Goal: Task Accomplishment & Management: Use online tool/utility

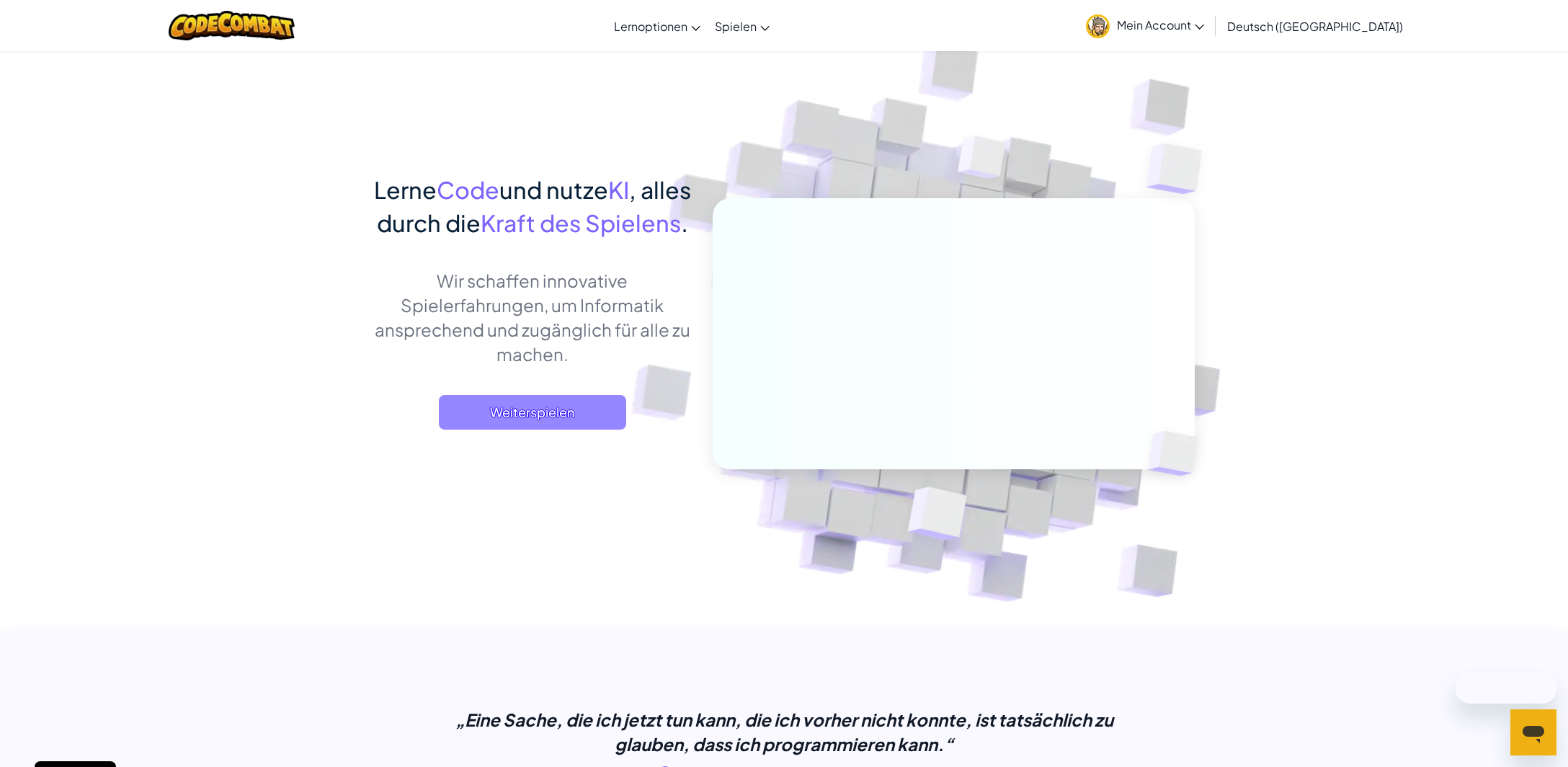
click at [542, 430] on span "Weiterspielen" at bounding box center [532, 412] width 187 height 34
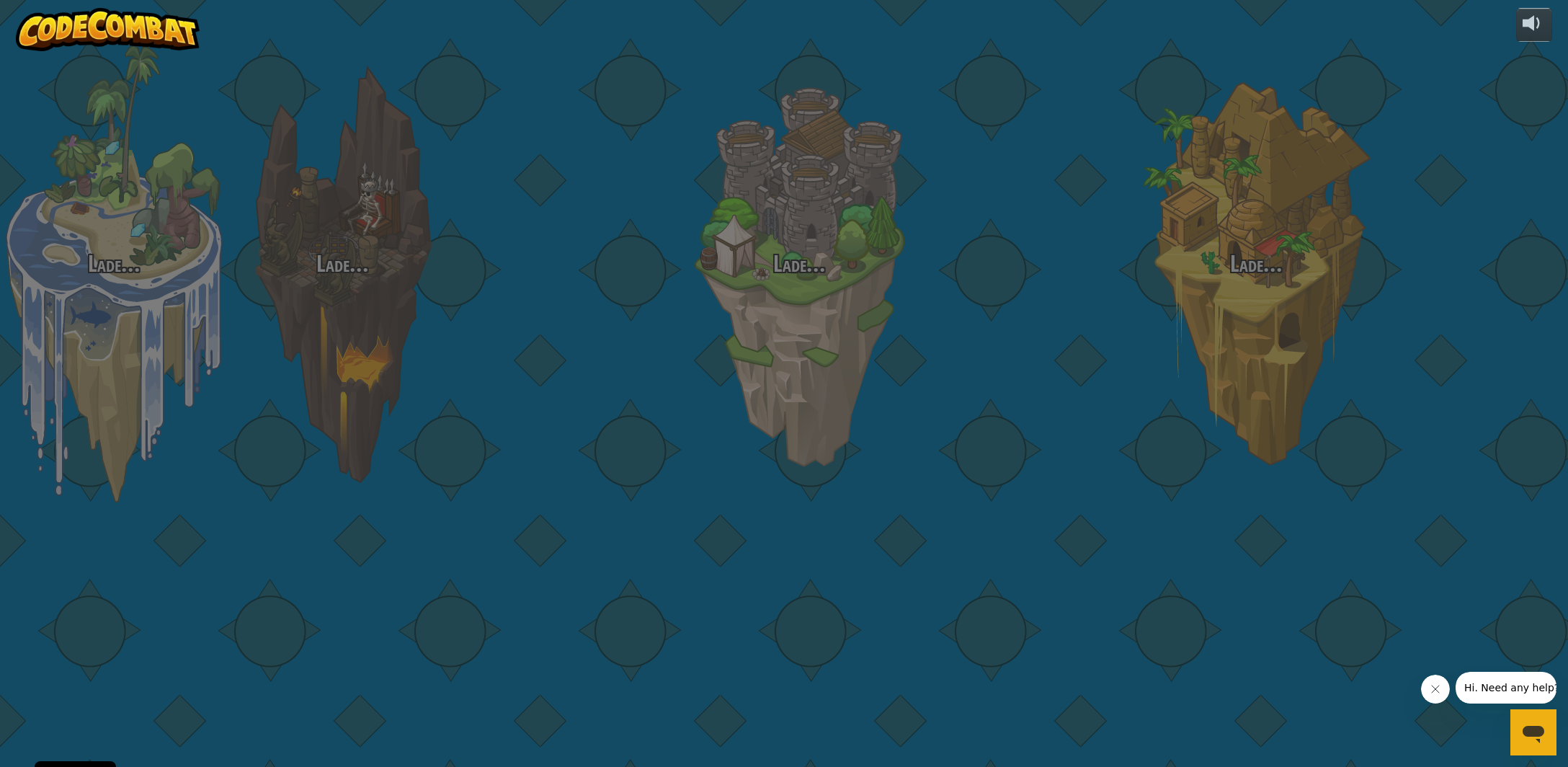
select select "de-DE"
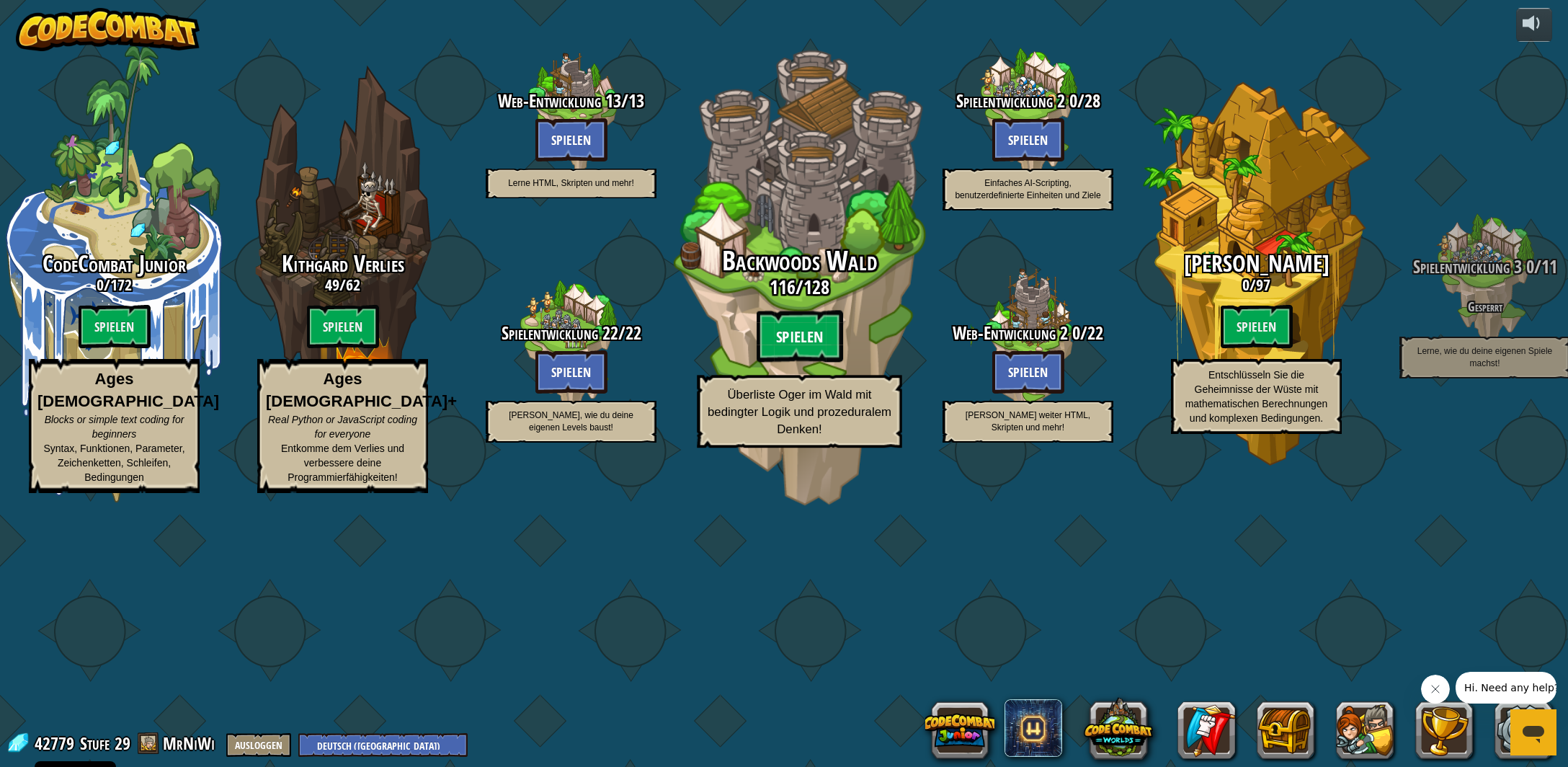
click at [800, 363] on btn "Spielen" at bounding box center [800, 336] width 86 height 52
select select "de-DE"
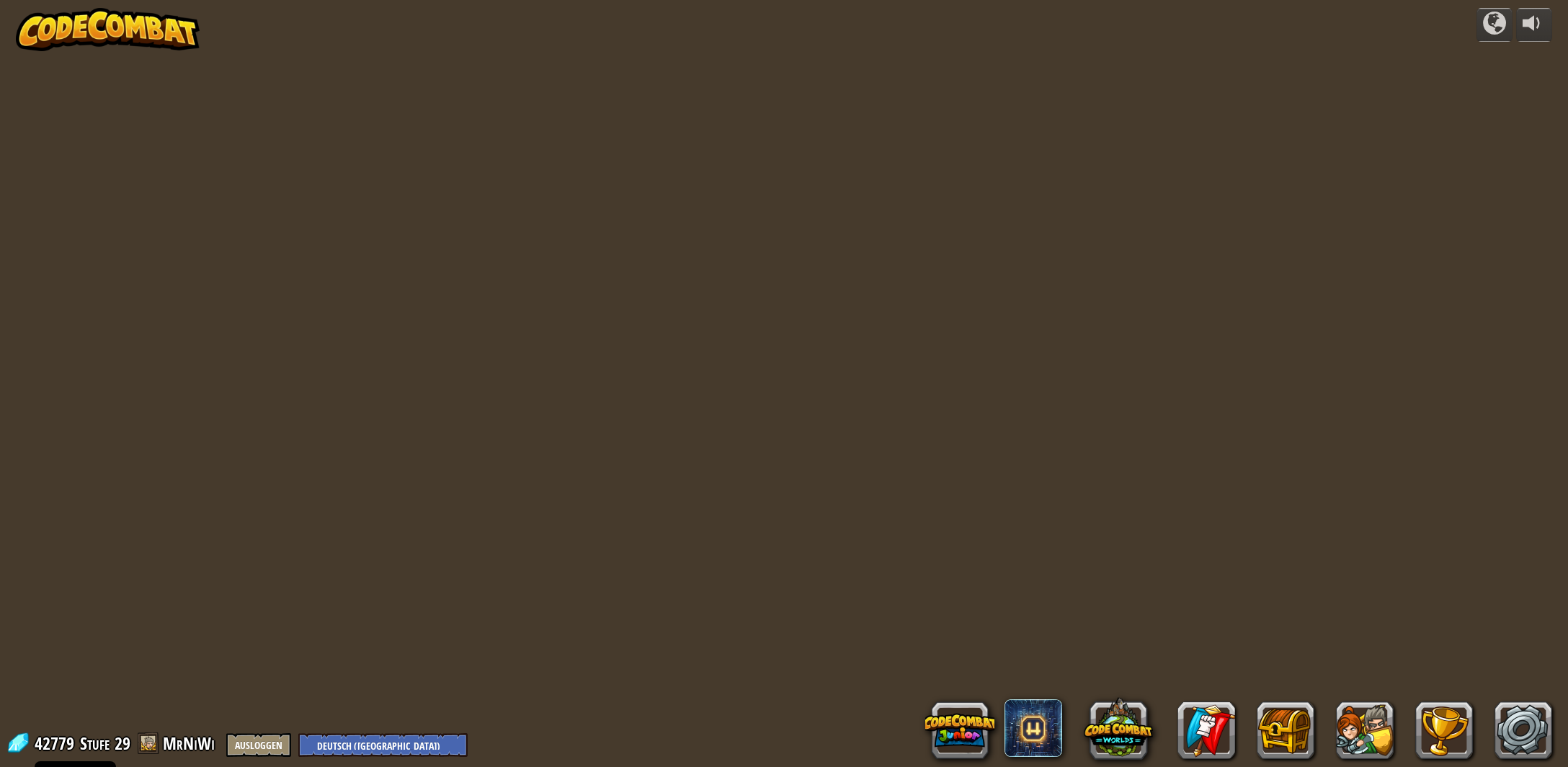
select select "de-DE"
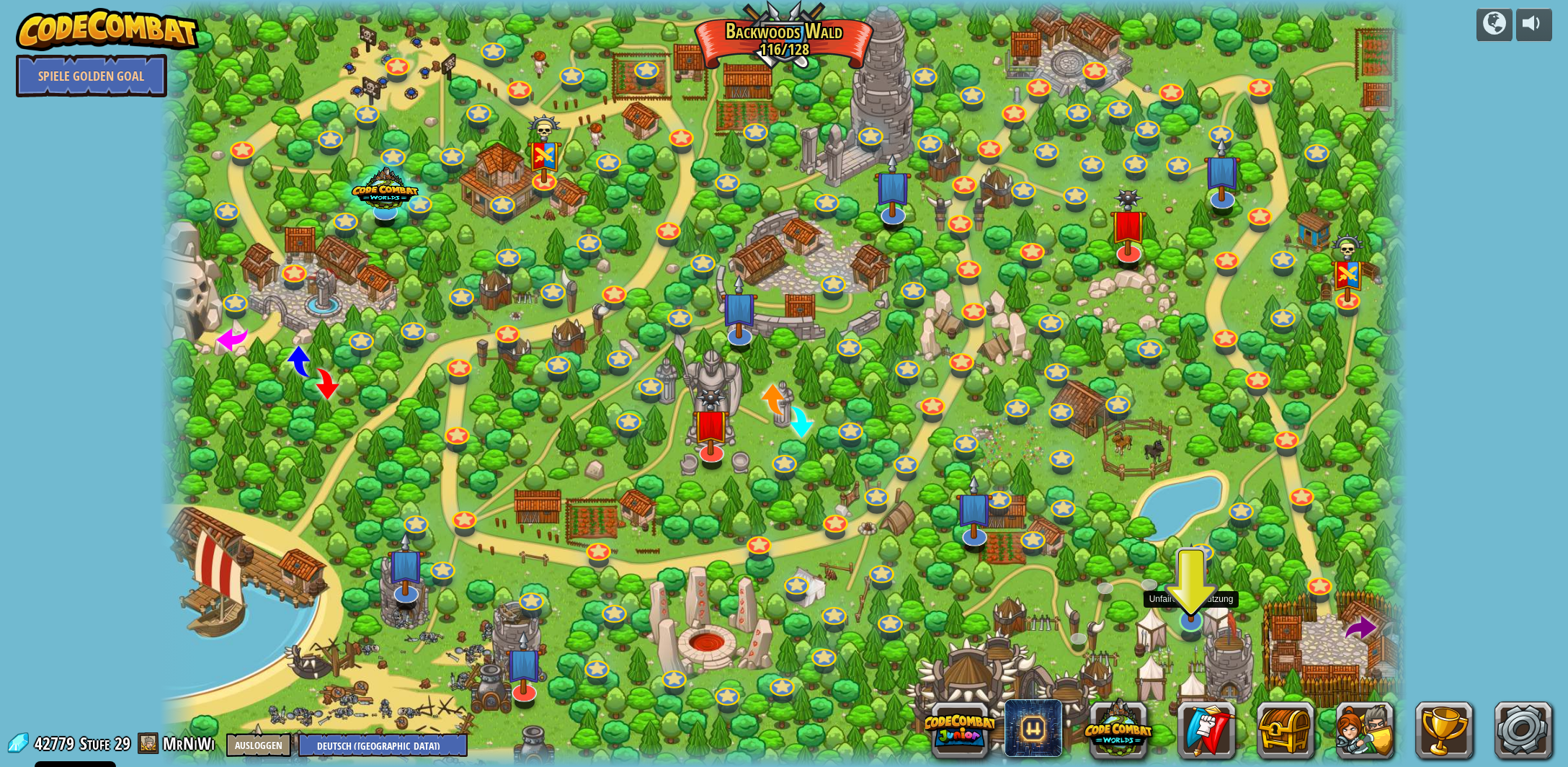
click at [1181, 615] on img at bounding box center [1191, 583] width 35 height 80
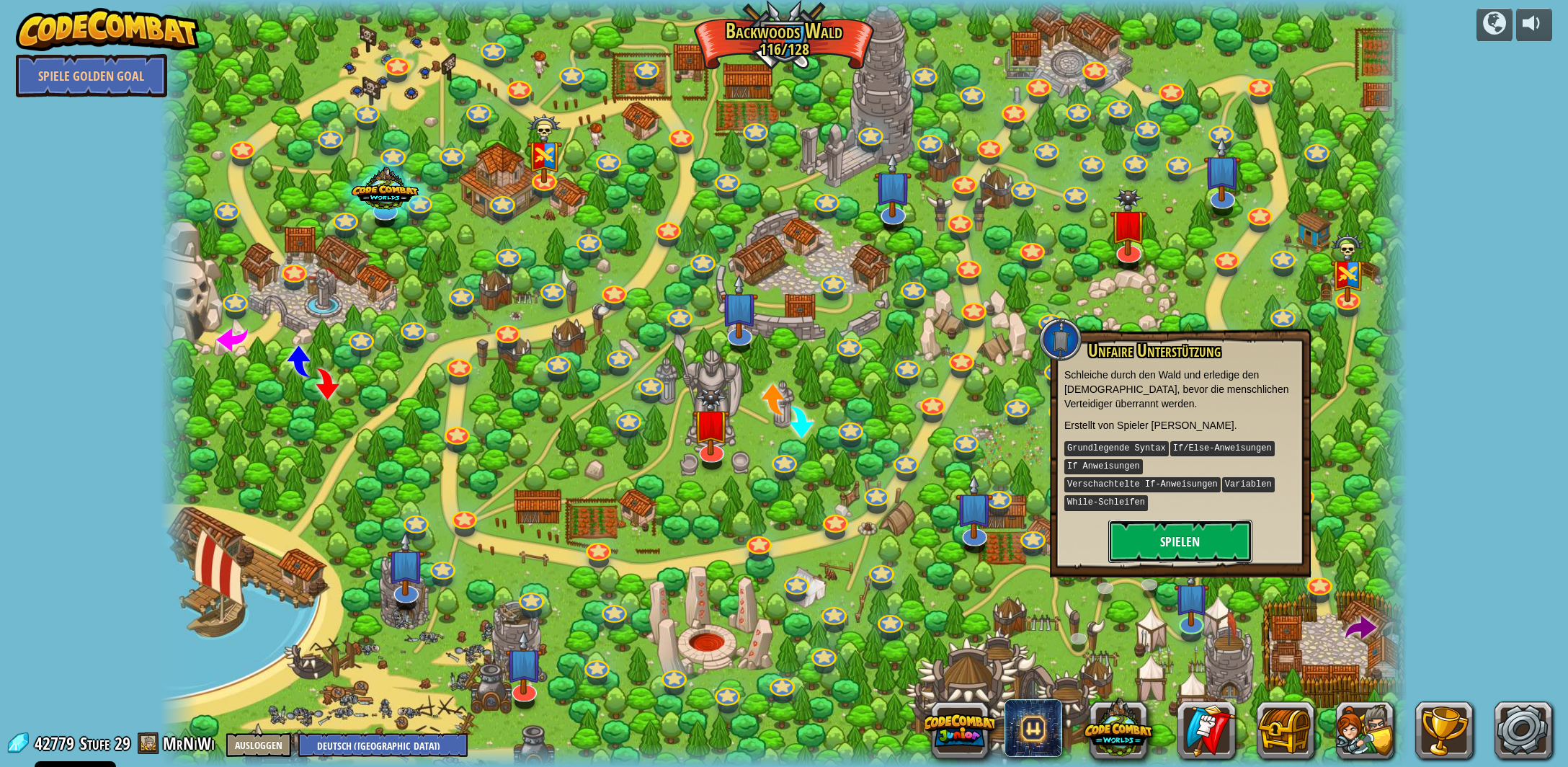
click at [1197, 539] on button "Spielen" at bounding box center [1180, 541] width 144 height 43
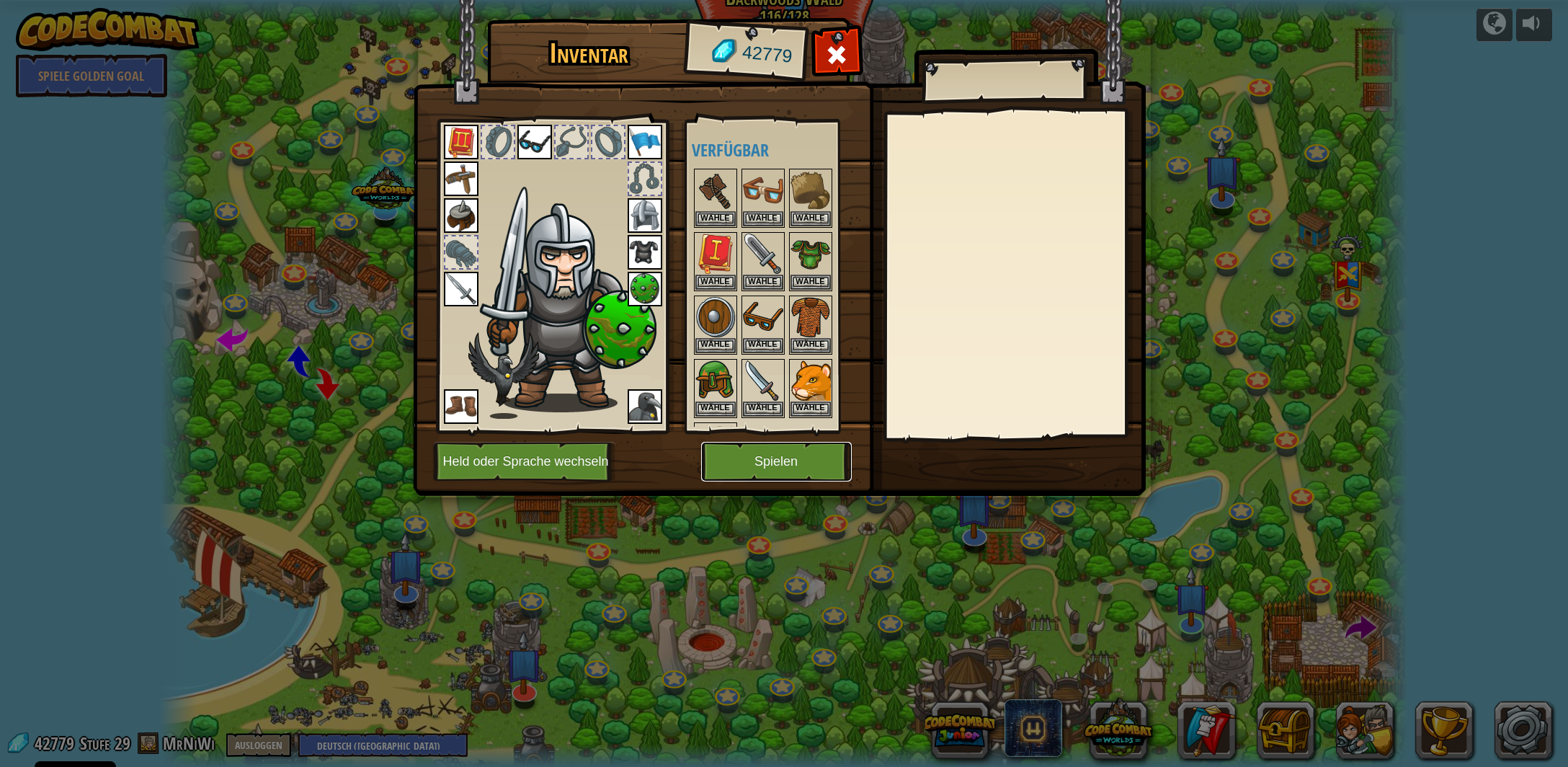
click at [773, 464] on button "Spielen" at bounding box center [776, 462] width 151 height 40
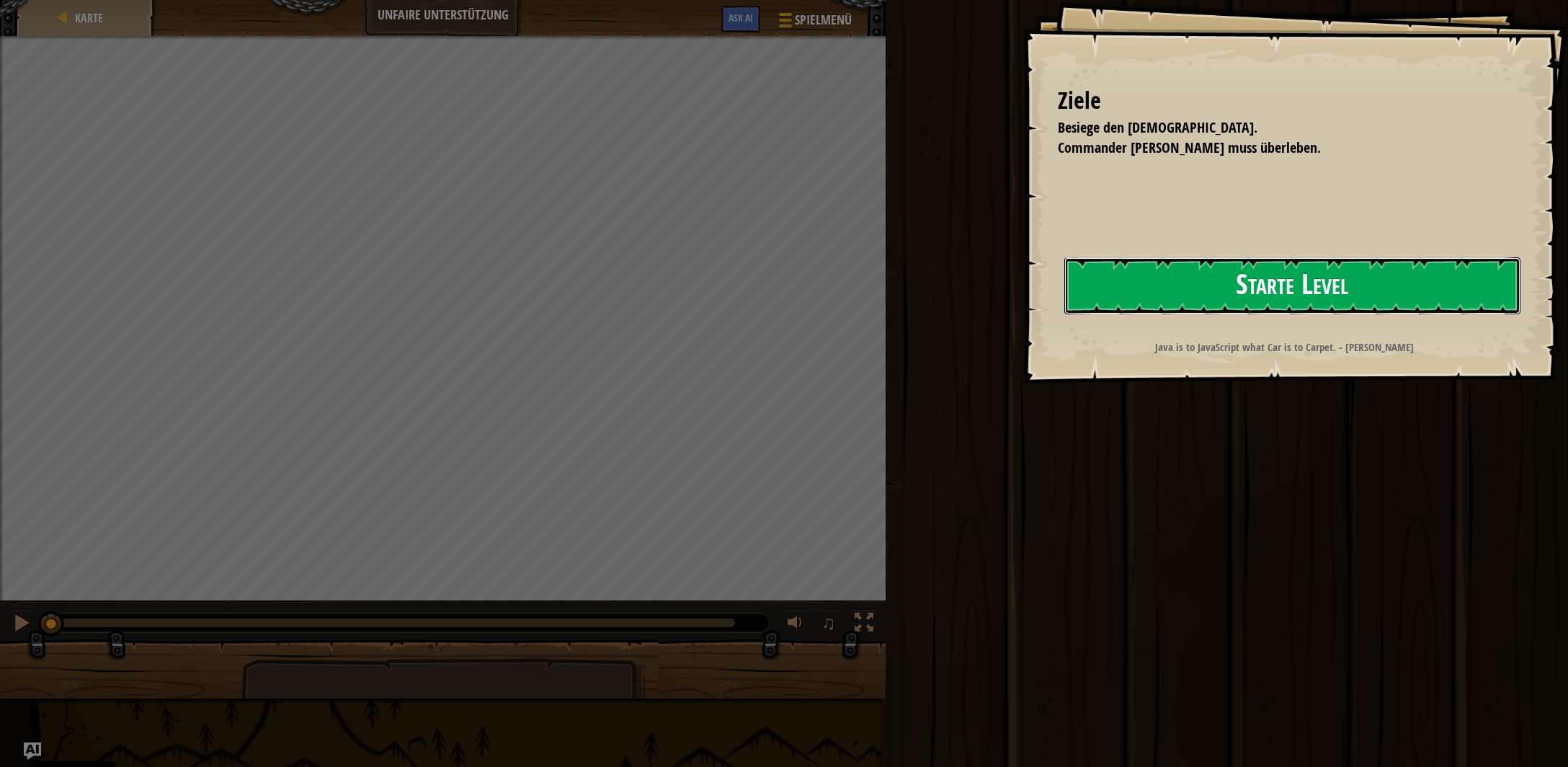
click at [1227, 297] on button "Starte Level" at bounding box center [1292, 286] width 456 height 57
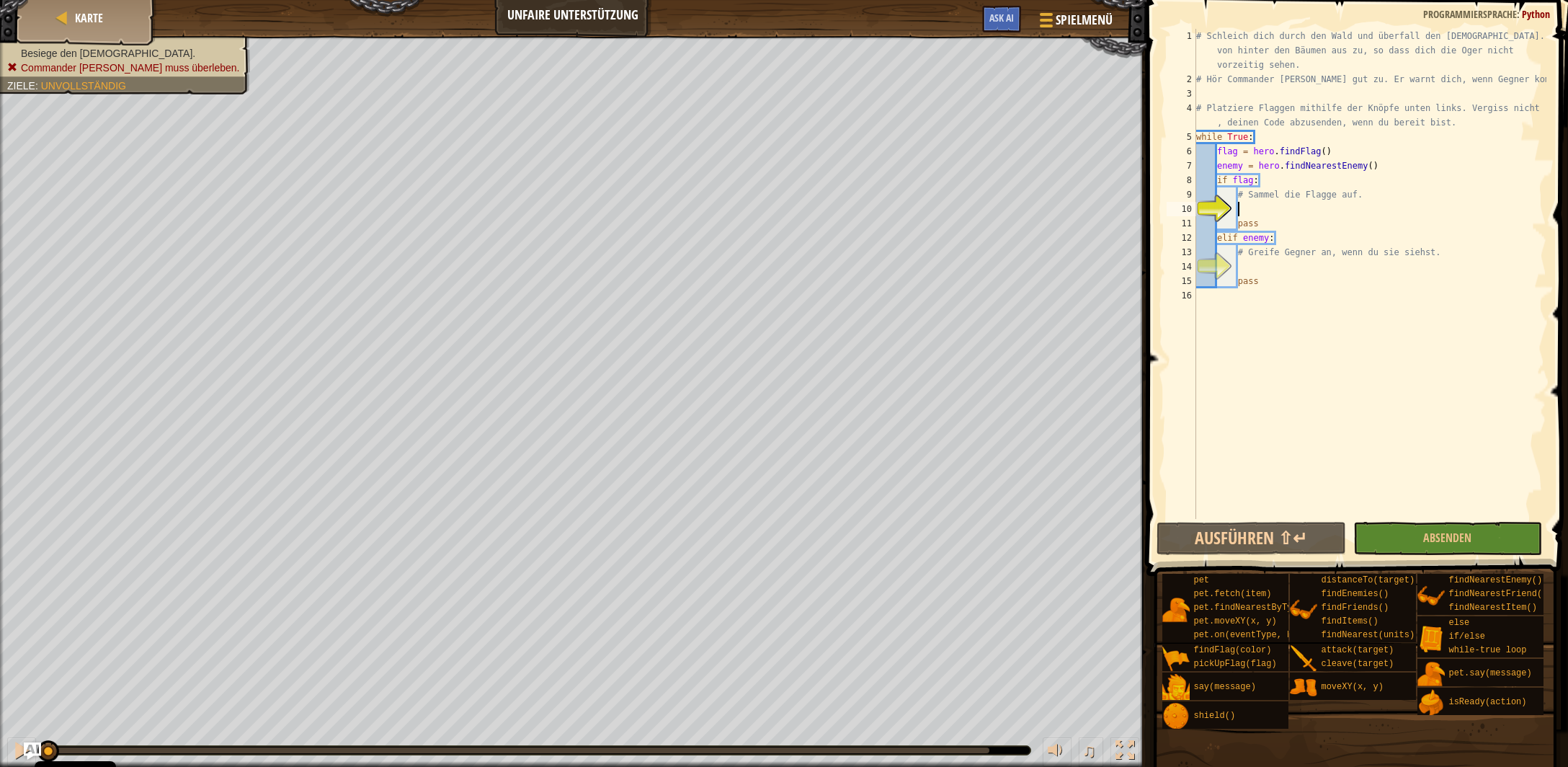
click at [1278, 214] on div "# Schleich dich durch den Wald und überfall den [DEMOGRAPHIC_DATA]. Schlage von…" at bounding box center [1370, 303] width 353 height 548
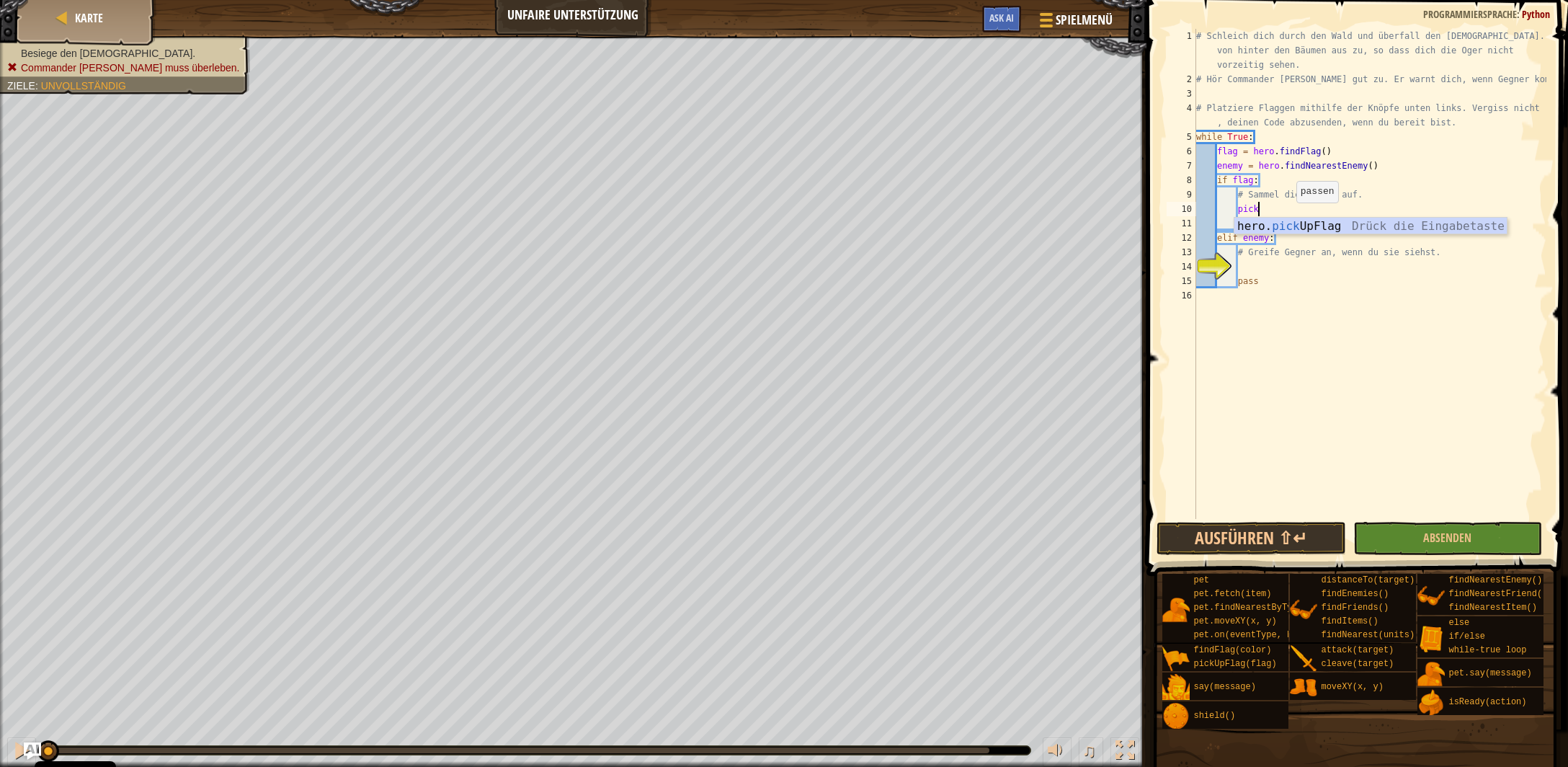
type textarea "hero.pickUpFlag(flag)"
click at [1278, 271] on div "# Schleich dich durch den Wald und überfall den [DEMOGRAPHIC_DATA]. Schlage von…" at bounding box center [1370, 303] width 353 height 548
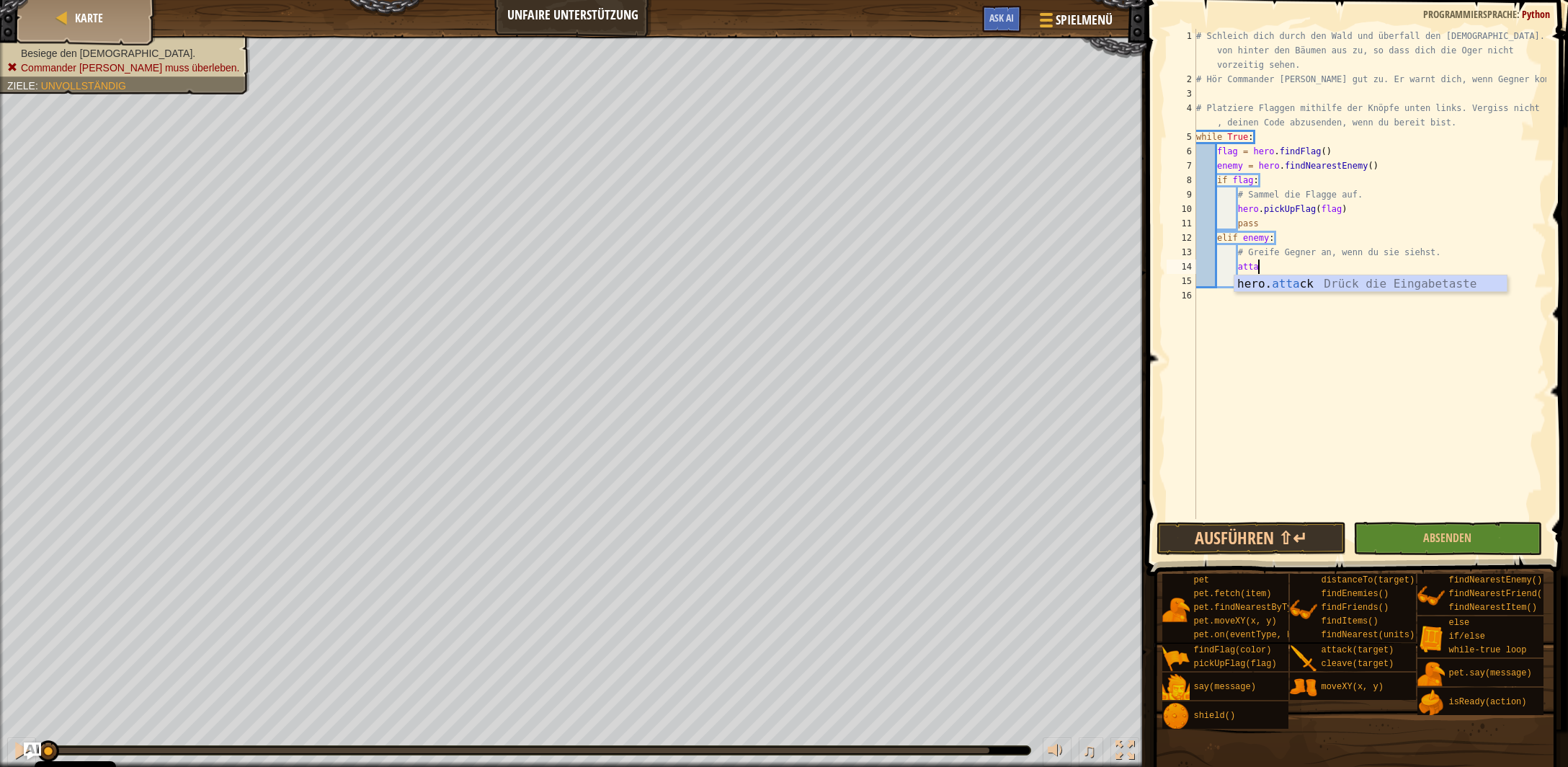
click at [1311, 287] on div "hero. atta ck Drück die Eingabetaste" at bounding box center [1371, 301] width 274 height 52
click at [1276, 278] on div "# Schleich dich durch den Wald und überfall den [DEMOGRAPHIC_DATA]. Schlage von…" at bounding box center [1370, 303] width 353 height 548
click at [1335, 268] on div "# Schleich dich durch den Wald und überfall den [DEMOGRAPHIC_DATA]. Schlage von…" at bounding box center [1370, 303] width 353 height 548
click at [1443, 255] on div "# Schleich dich durch den Wald und überfall den [DEMOGRAPHIC_DATA]. Schlage von…" at bounding box center [1370, 303] width 353 height 548
type textarea "# Greife Gegner an, wenn du sie siehst."
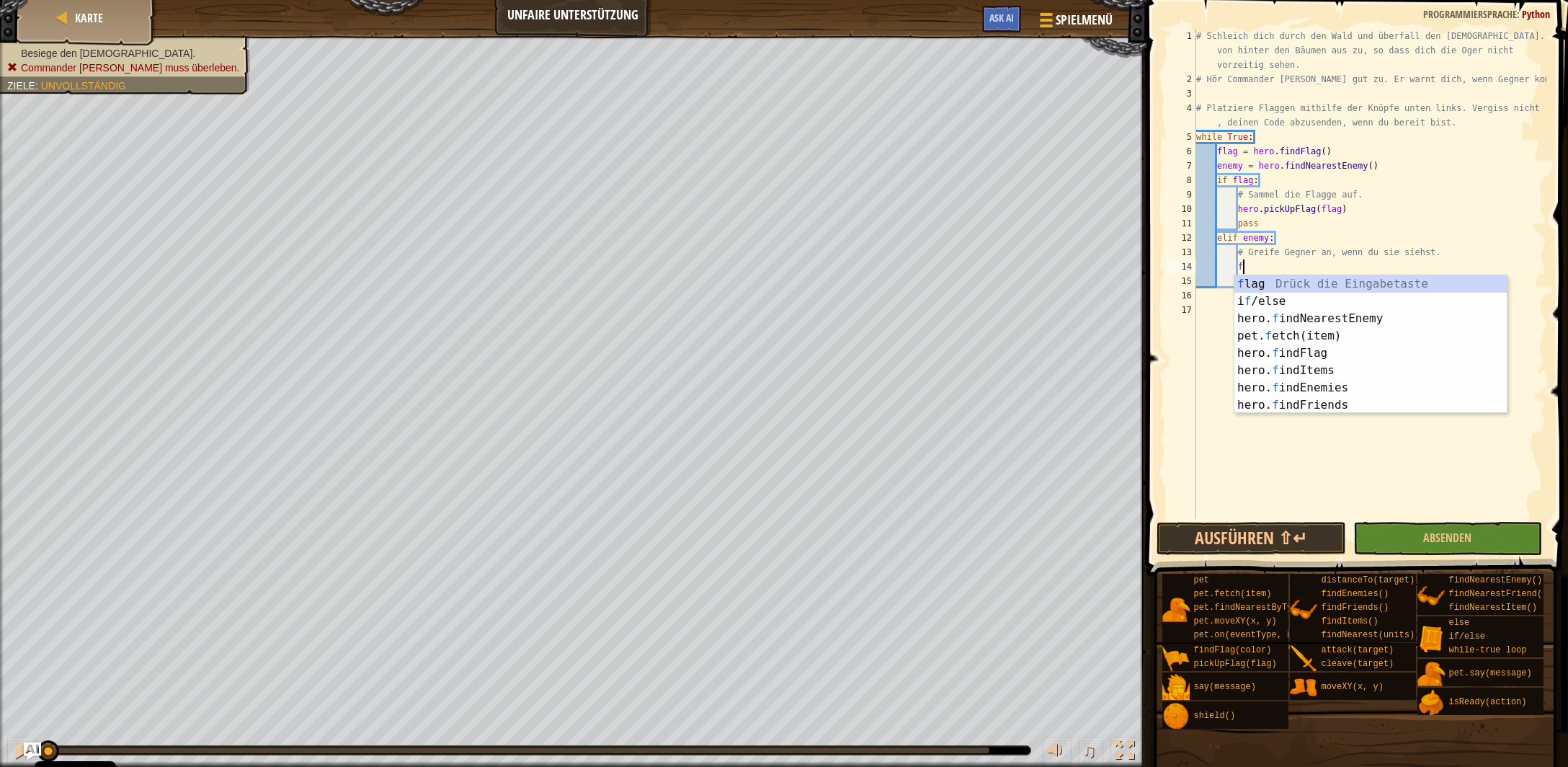
type textarea "fin"
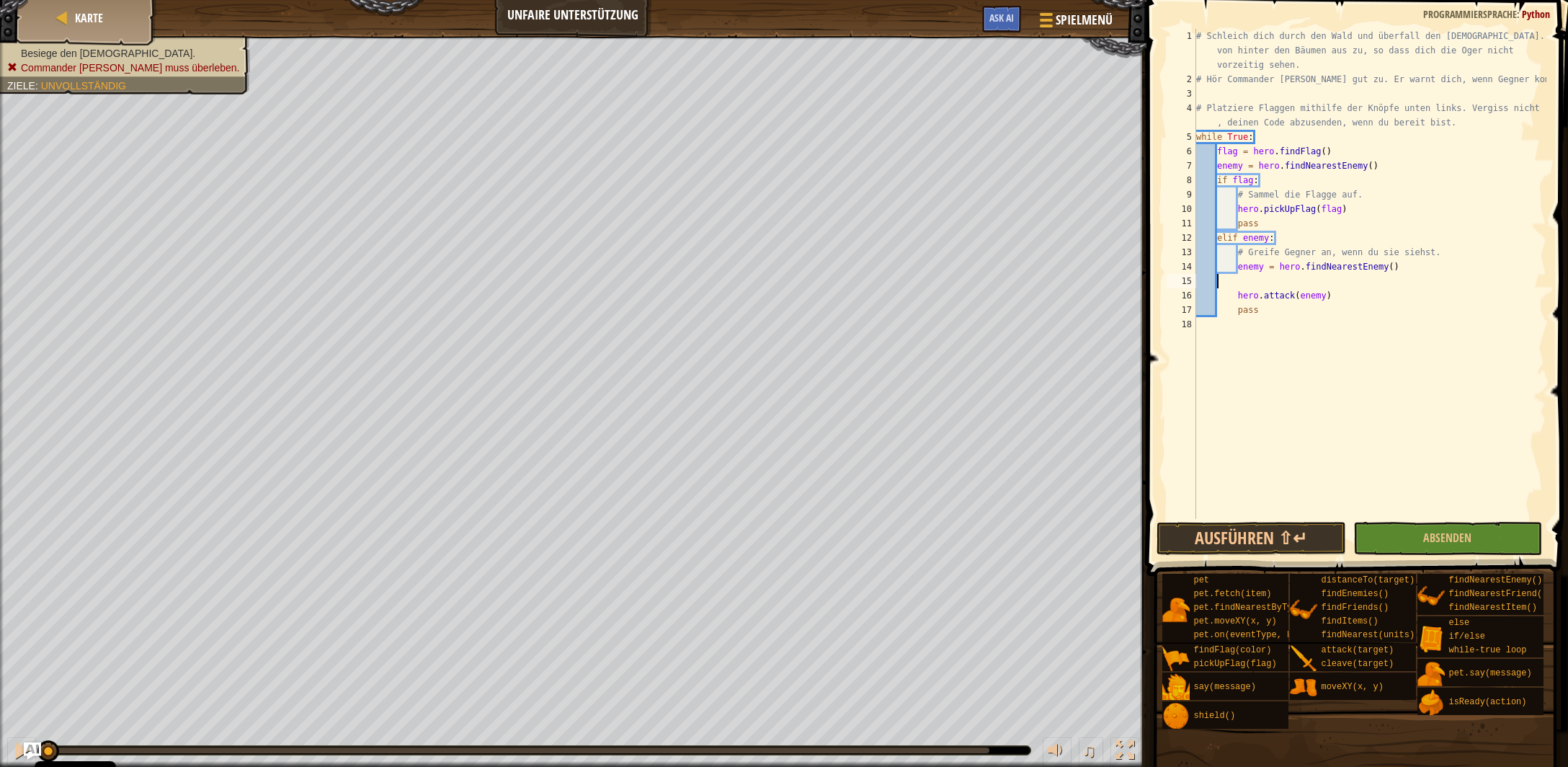
scroll to position [0, 0]
type textarea "enemy = hero.findNearestEnemy()"
click at [1474, 543] on button "Absenden" at bounding box center [1448, 538] width 189 height 34
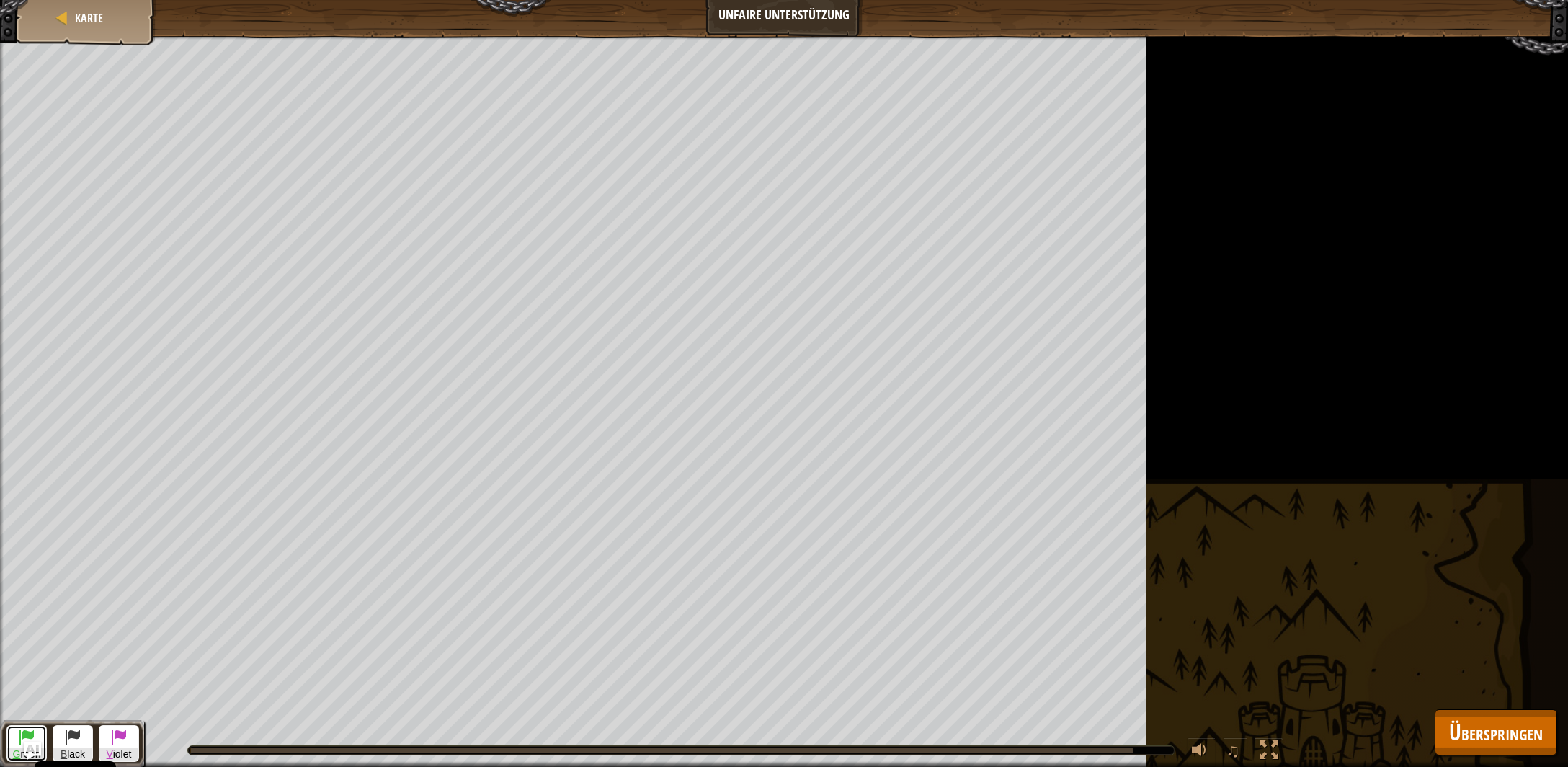
click at [22, 738] on span at bounding box center [26, 737] width 18 height 18
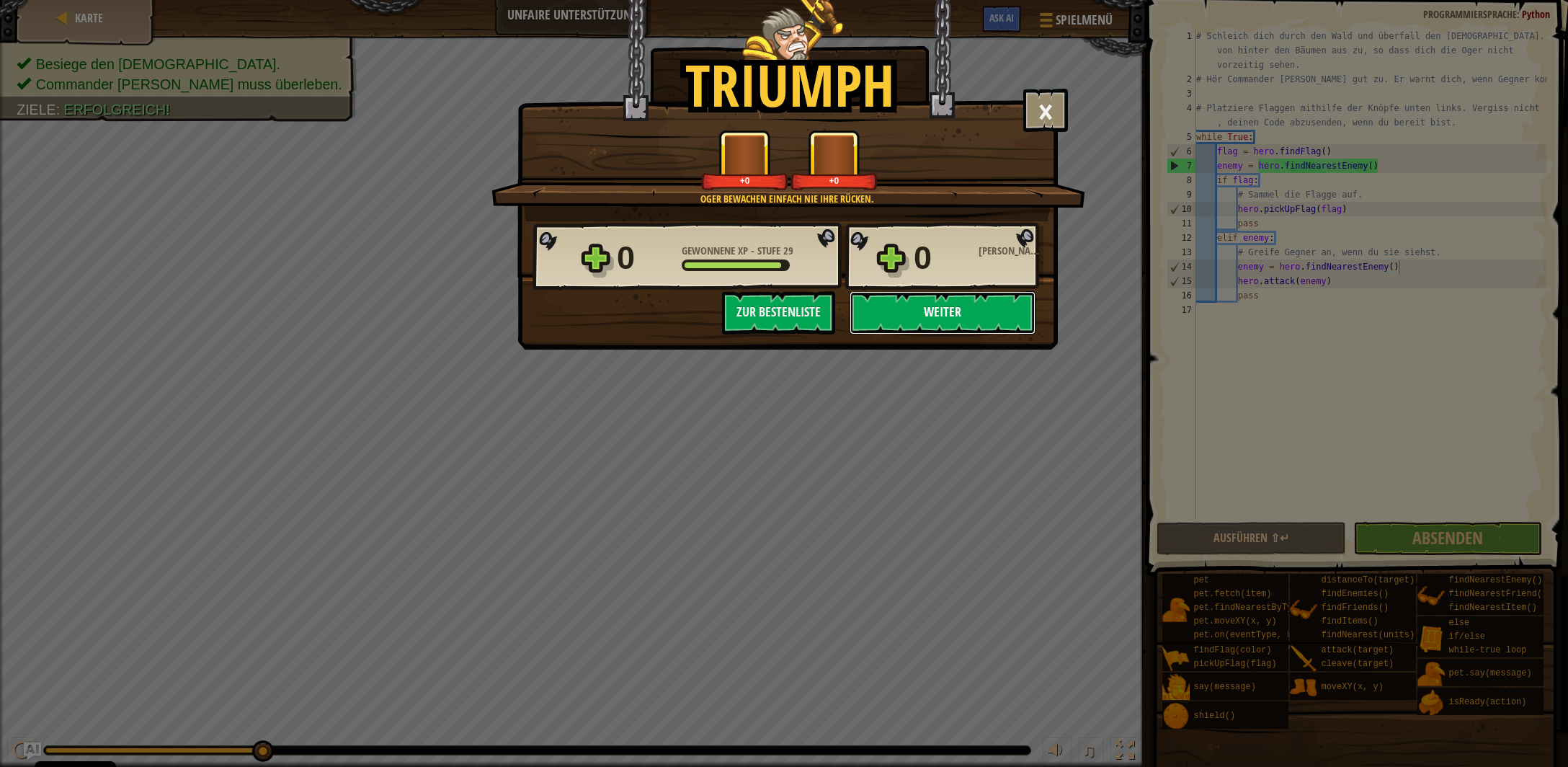
click at [953, 305] on button "Weiter" at bounding box center [942, 312] width 186 height 43
select select "de-DE"
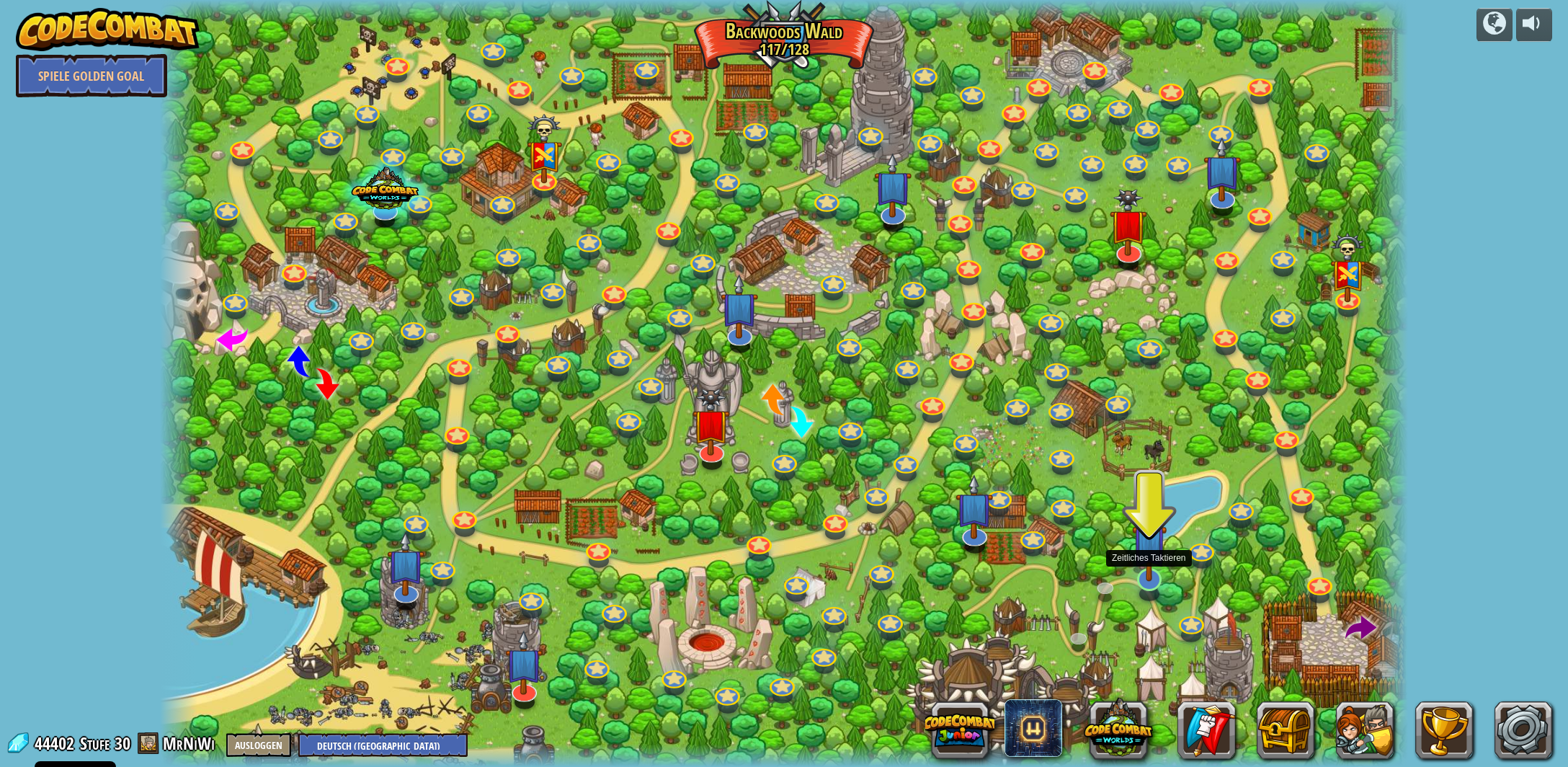
click at [1155, 558] on img at bounding box center [1150, 541] width 35 height 80
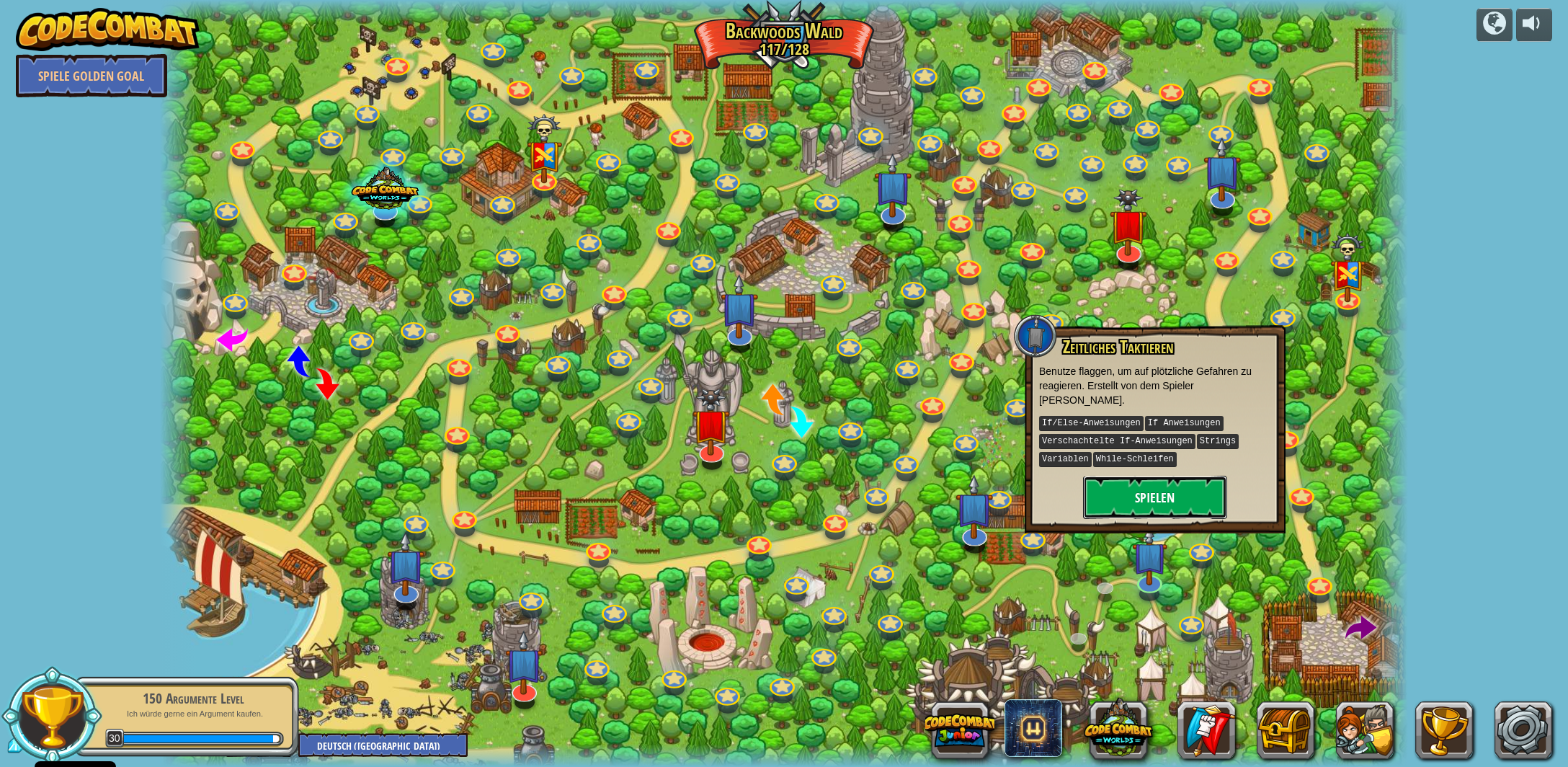
click at [1155, 482] on button "Spielen" at bounding box center [1155, 497] width 144 height 43
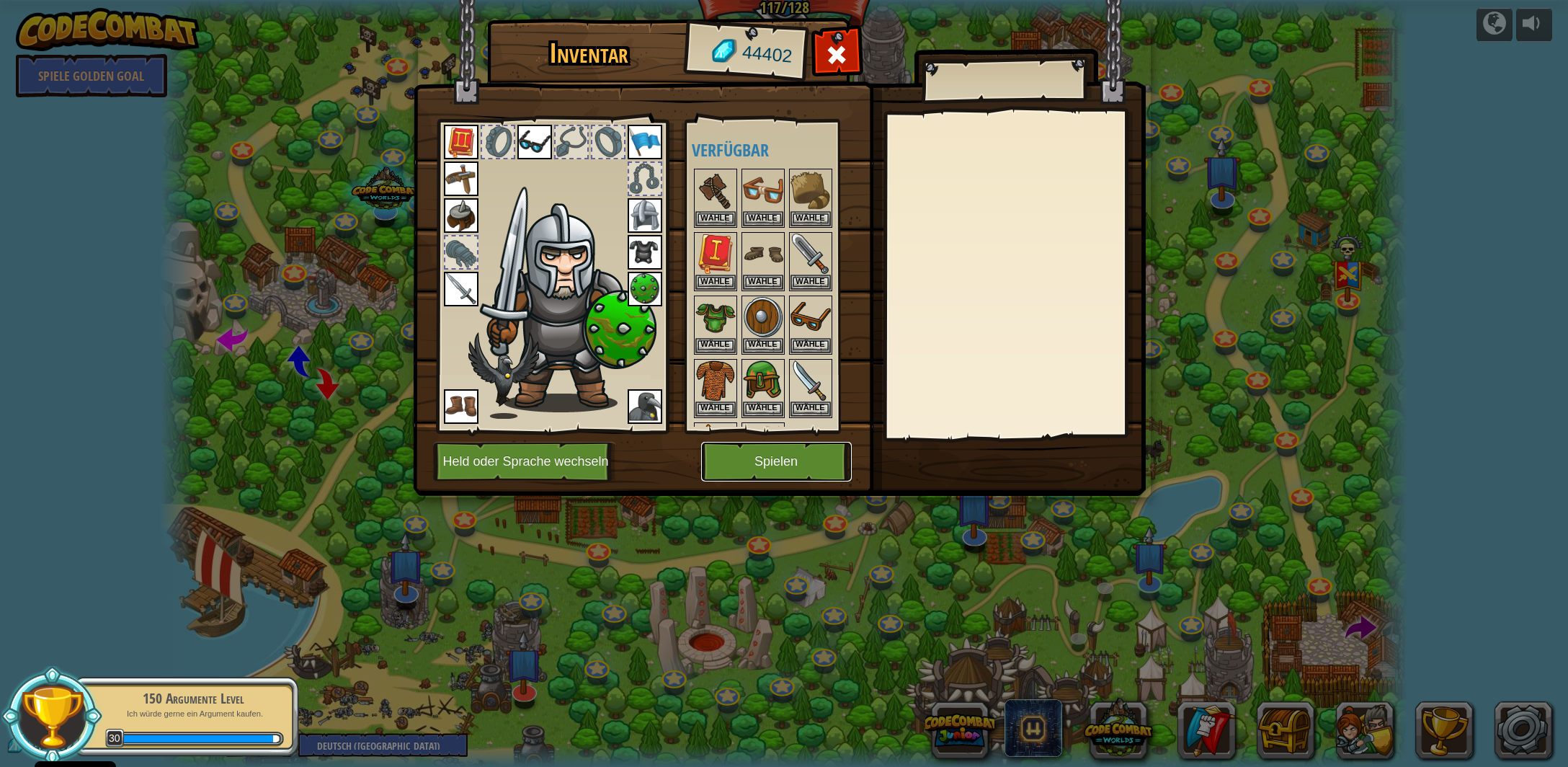
click at [807, 466] on button "Spielen" at bounding box center [776, 462] width 151 height 40
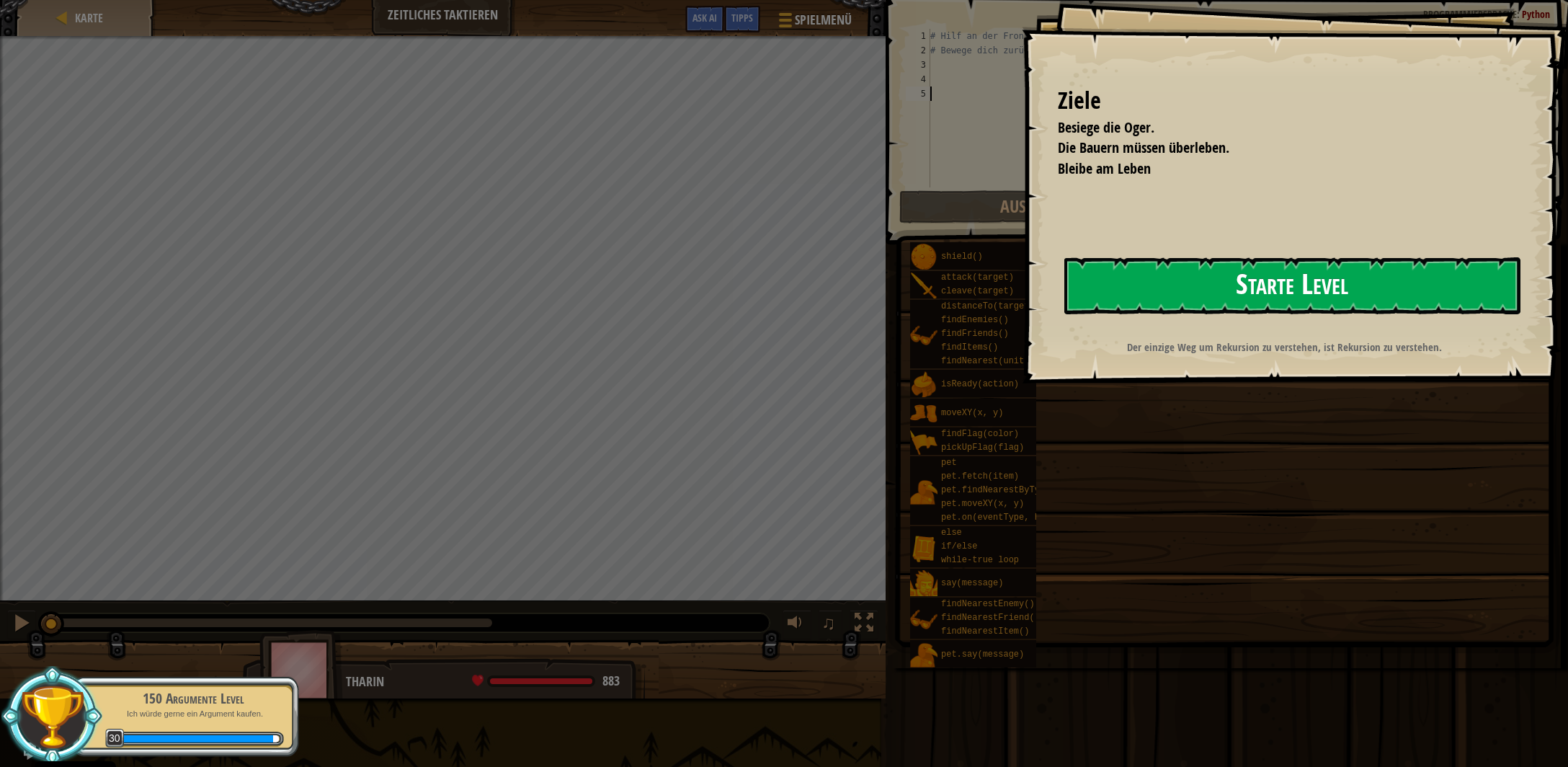
click at [1133, 304] on button "Starte Level" at bounding box center [1292, 286] width 456 height 57
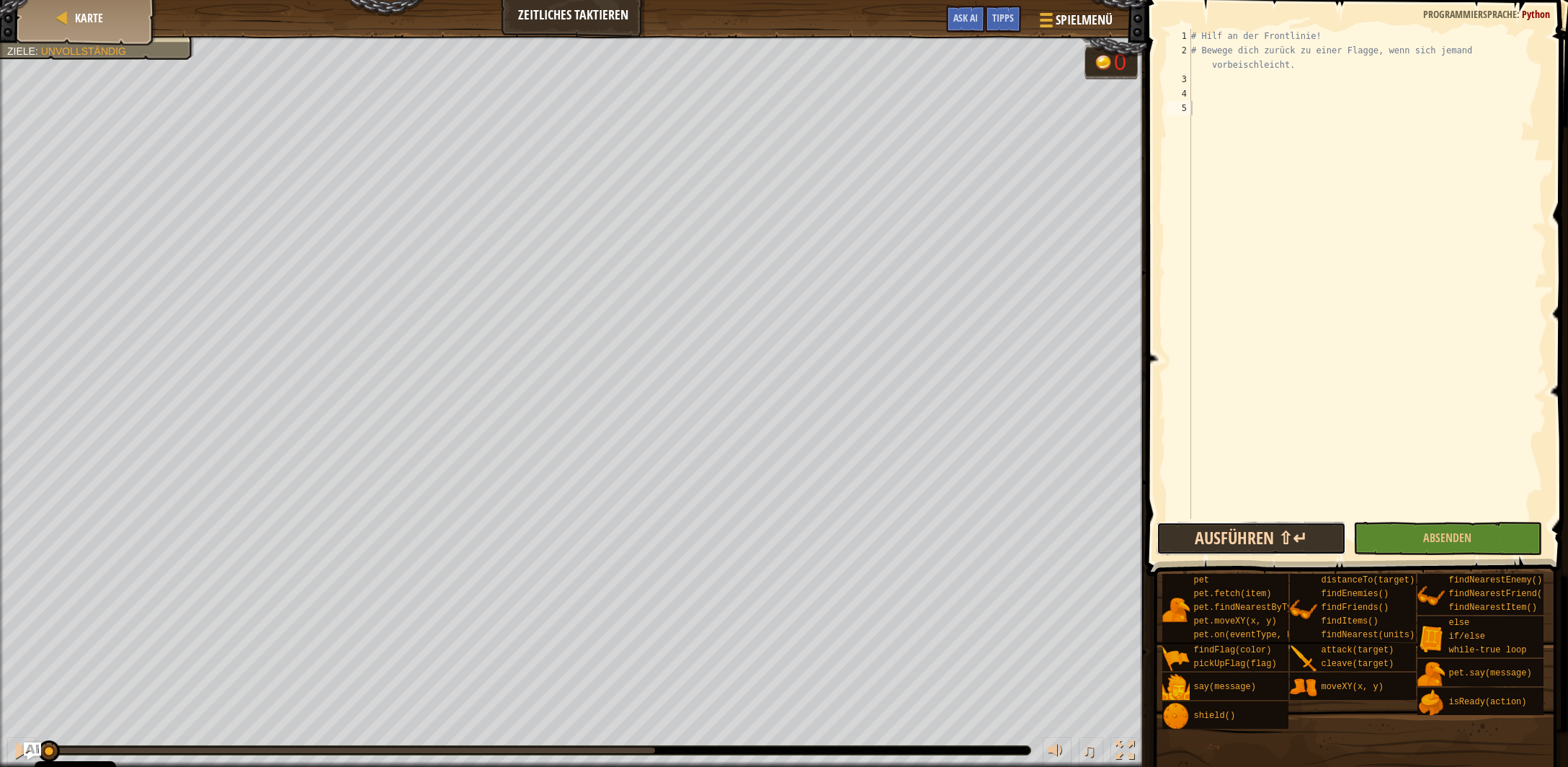
click at [1257, 544] on button "Ausführen ⇧↵" at bounding box center [1251, 538] width 189 height 34
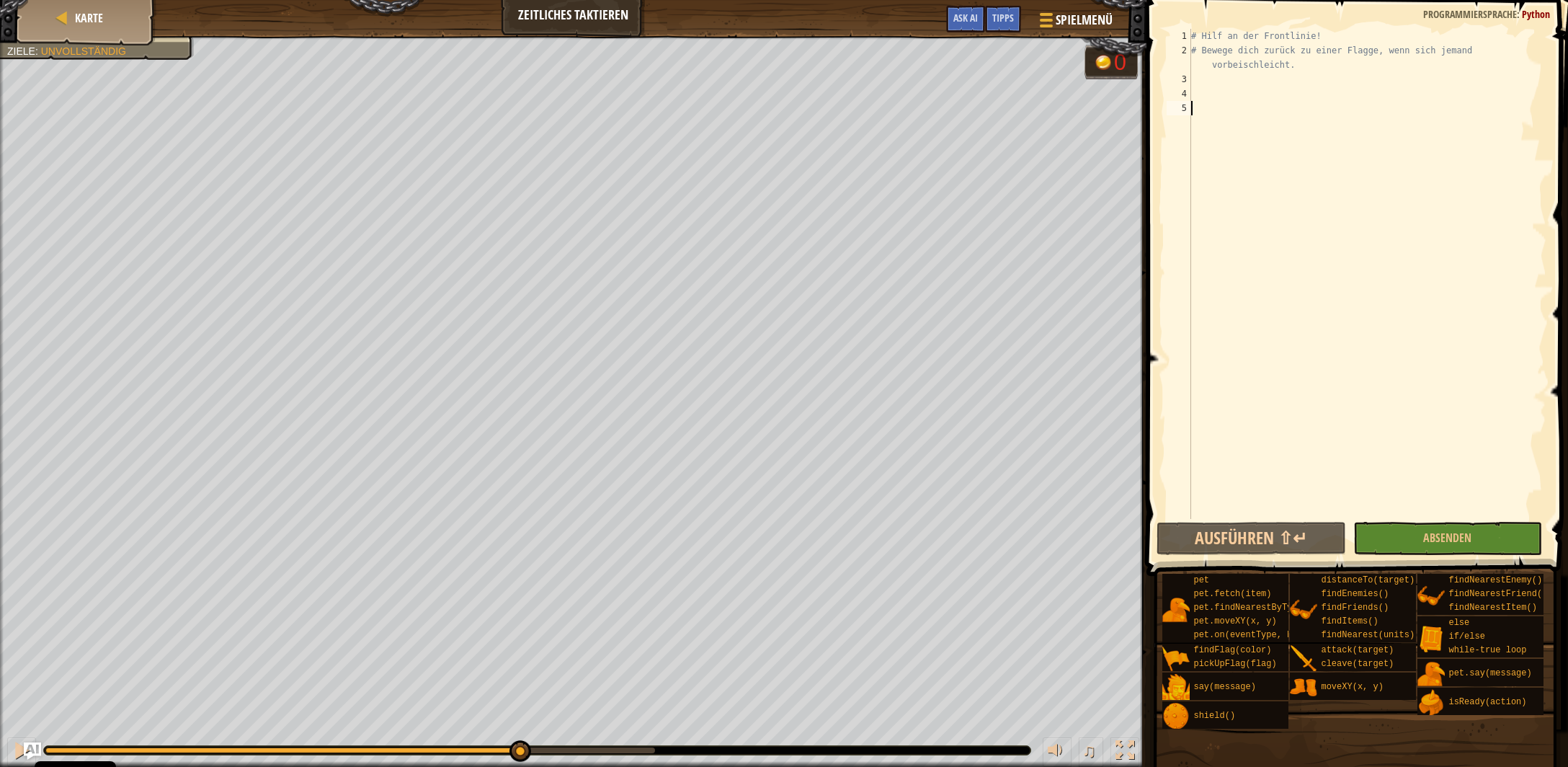
click at [518, 752] on div "0:16.9 Aktuell: 0:05.3 Gesamt: 0:21.7" at bounding box center [349, 750] width 610 height 6
type textarea "whi"
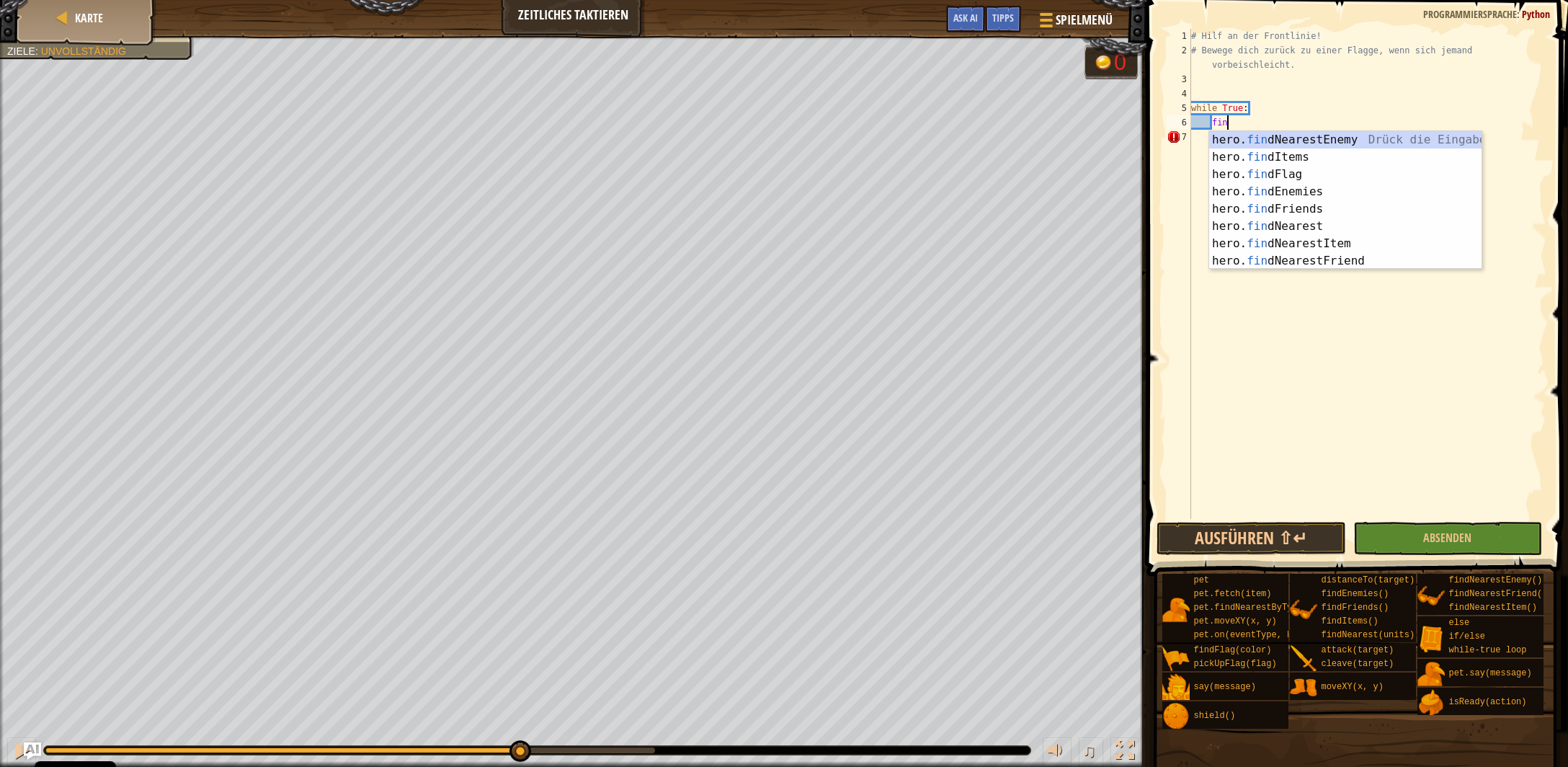
type textarea "find"
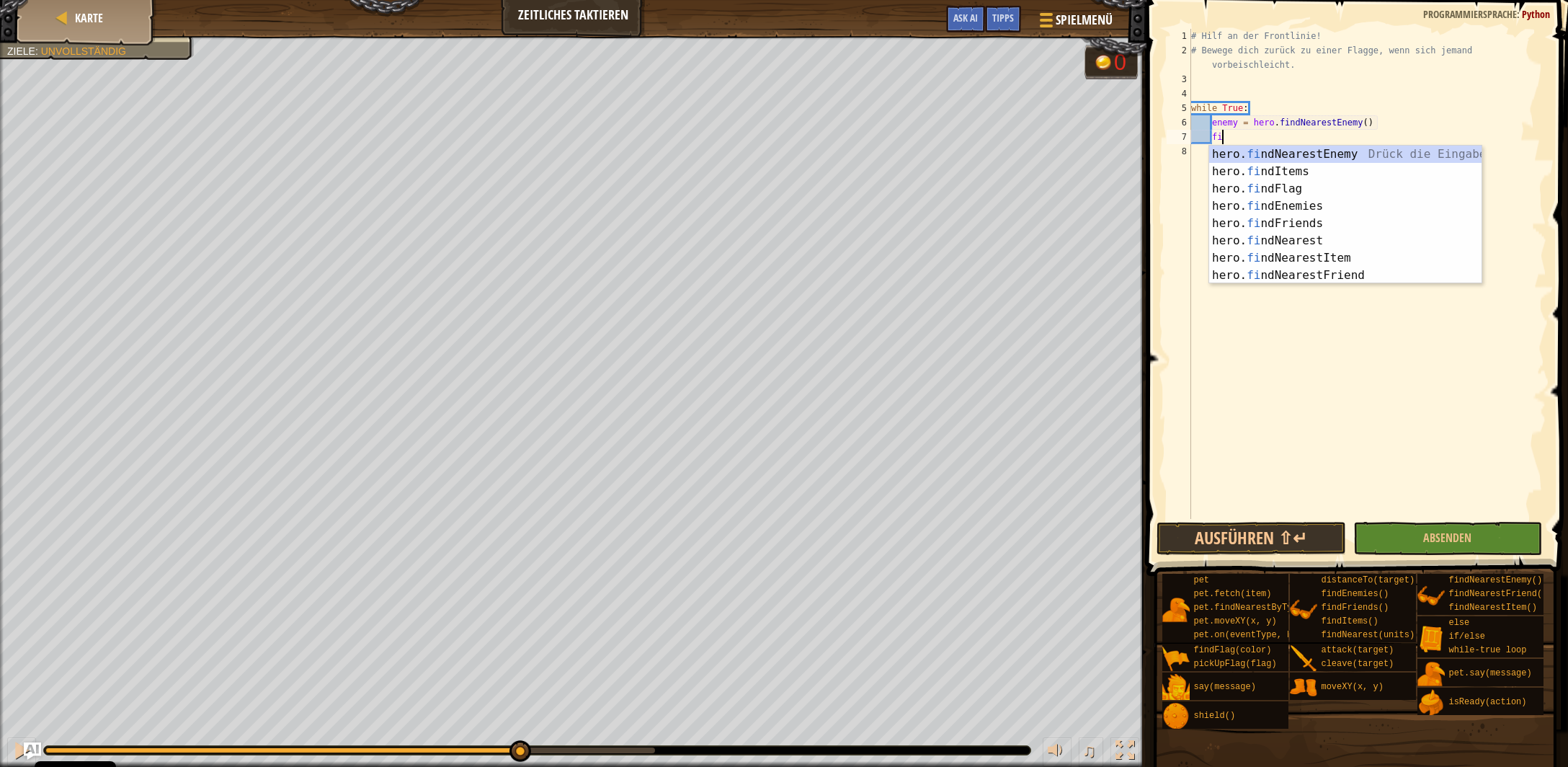
scroll to position [6, 2]
click at [1308, 191] on div "hero. find NearestEnemy Drück die Eingabetaste hero. find Items Drück die Einga…" at bounding box center [1346, 232] width 274 height 173
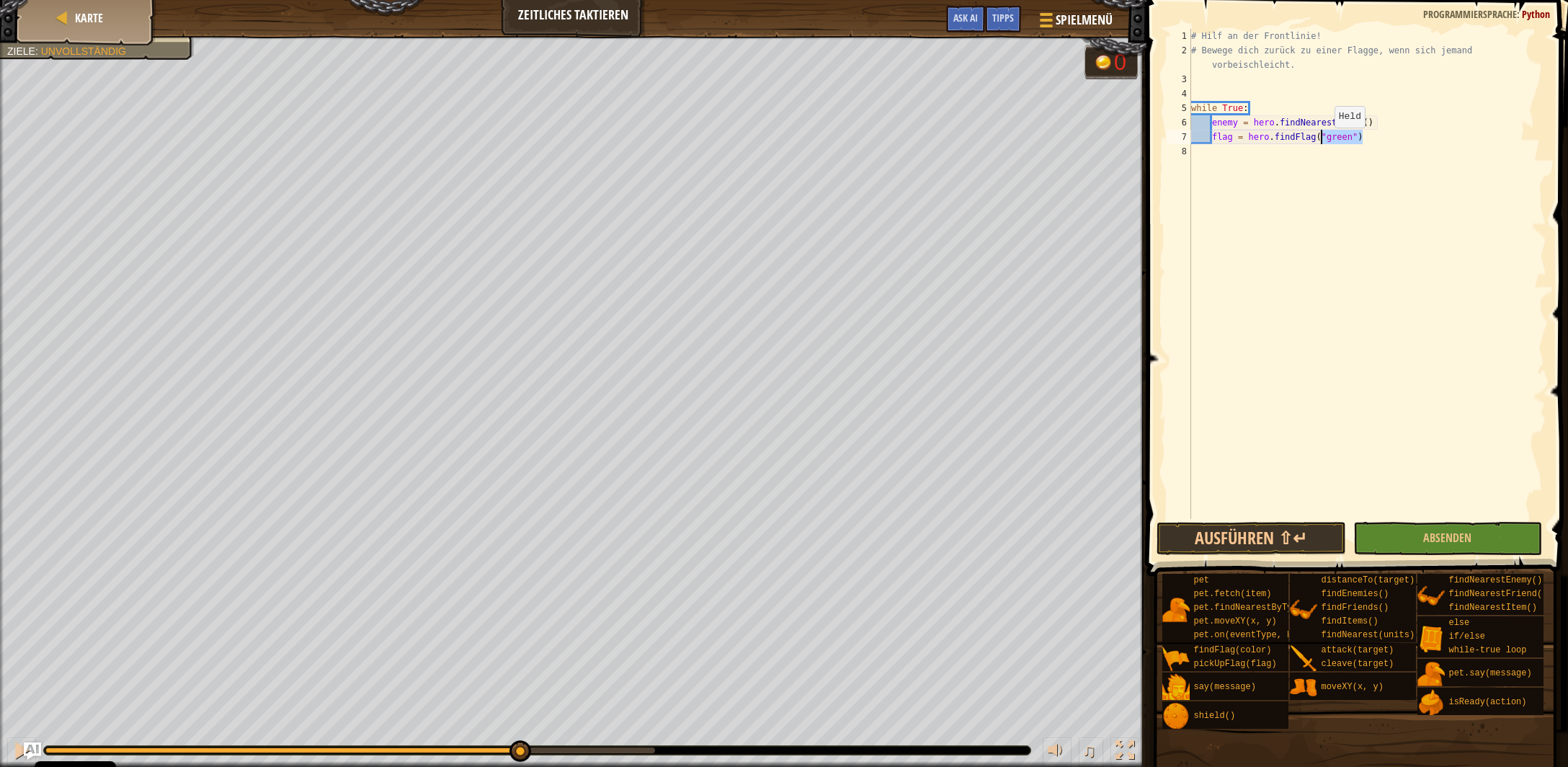
drag, startPoint x: 1362, startPoint y: 139, endPoint x: 1324, endPoint y: 141, distance: 38.1
click at [1324, 141] on div "# Hilf an der Frontlinie! # Bewege dich zurück zu einer Flagge, wenn sich jeman…" at bounding box center [1368, 289] width 358 height 519
type textarea "flag = hero.findFlag("
type textarea ")"
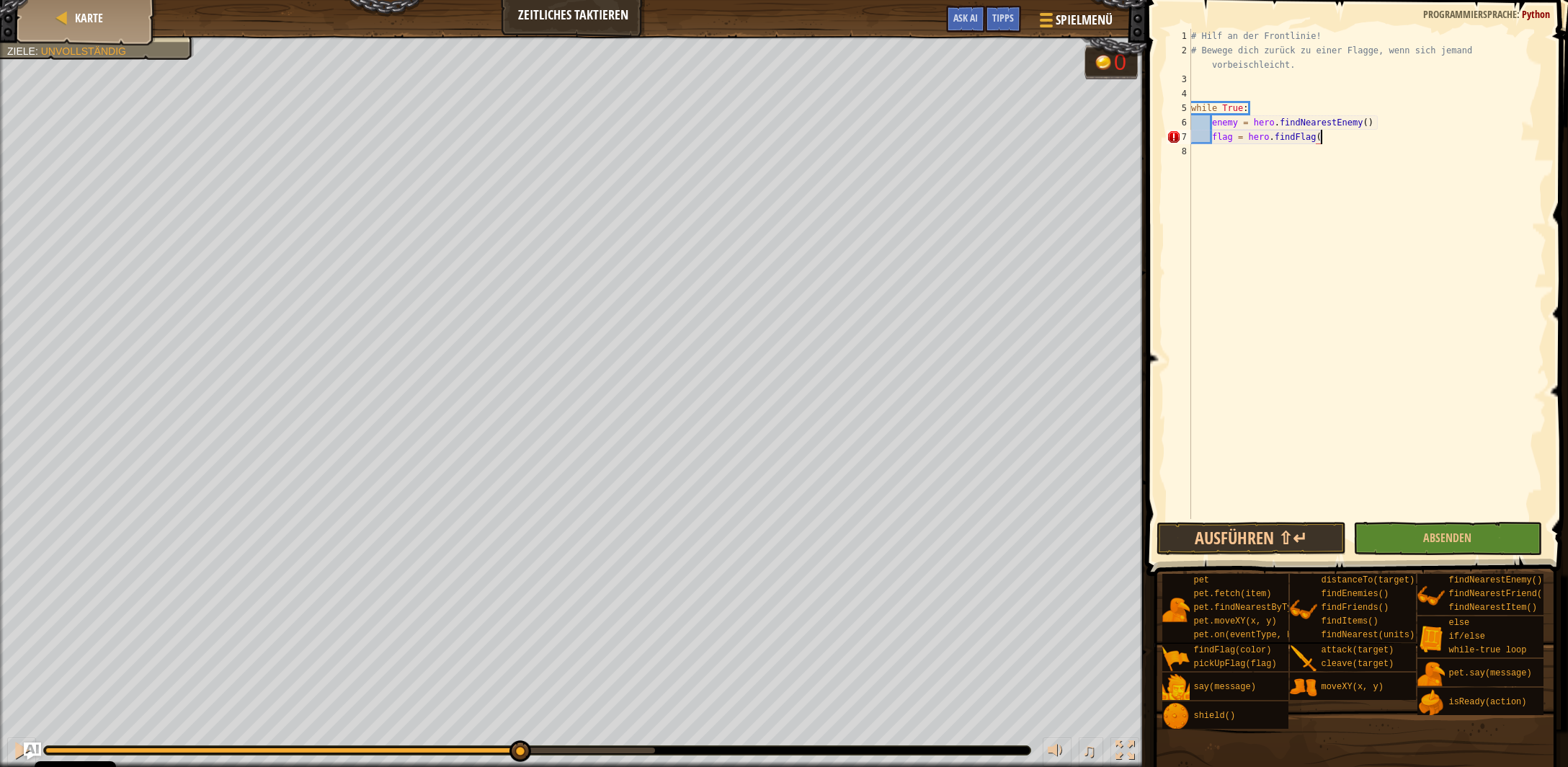
type textarea "flag = hero.findFlag()"
type textarea "if flag:"
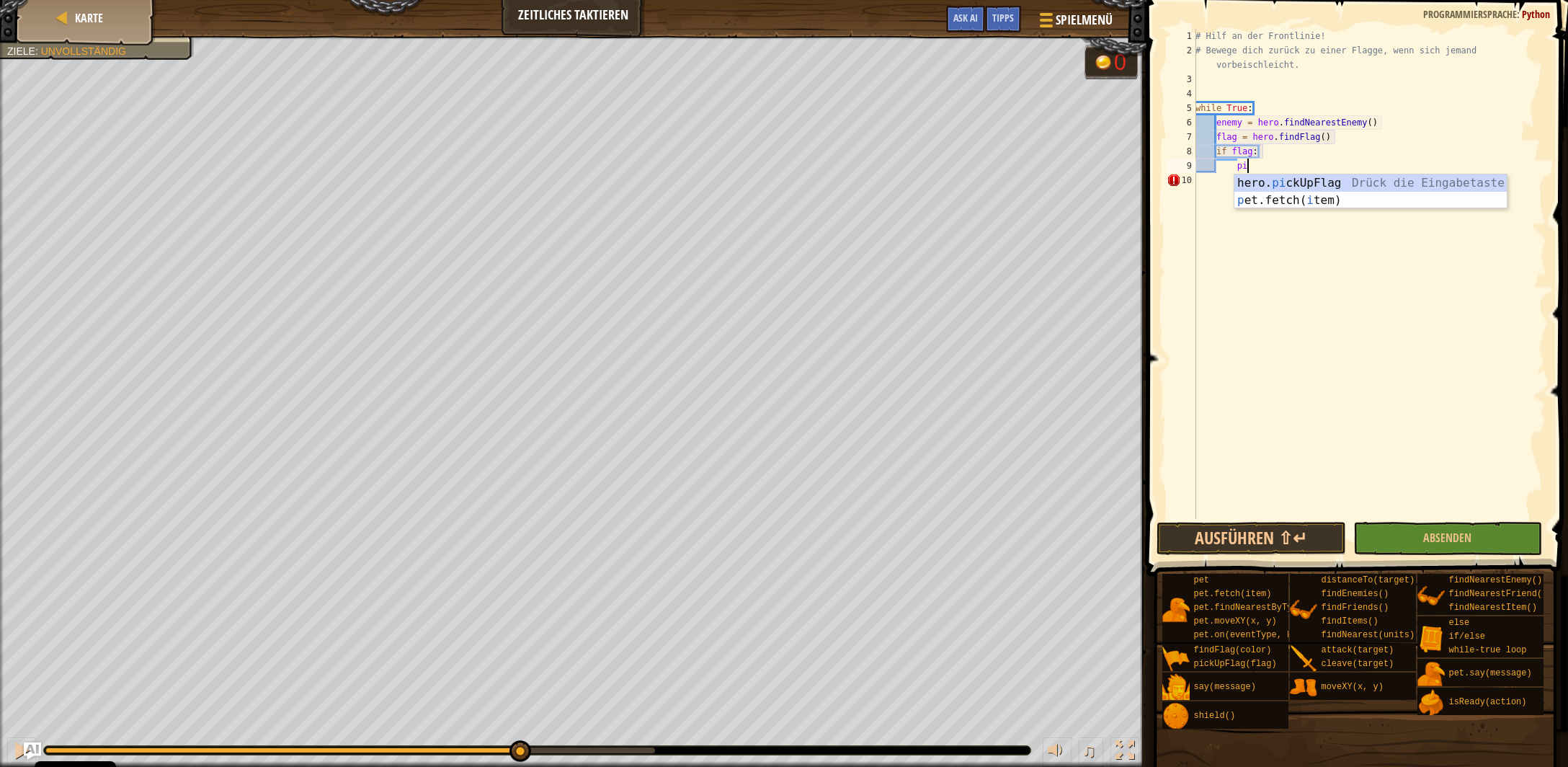
scroll to position [6, 4]
type textarea "hero.pickUpFlag(flag)"
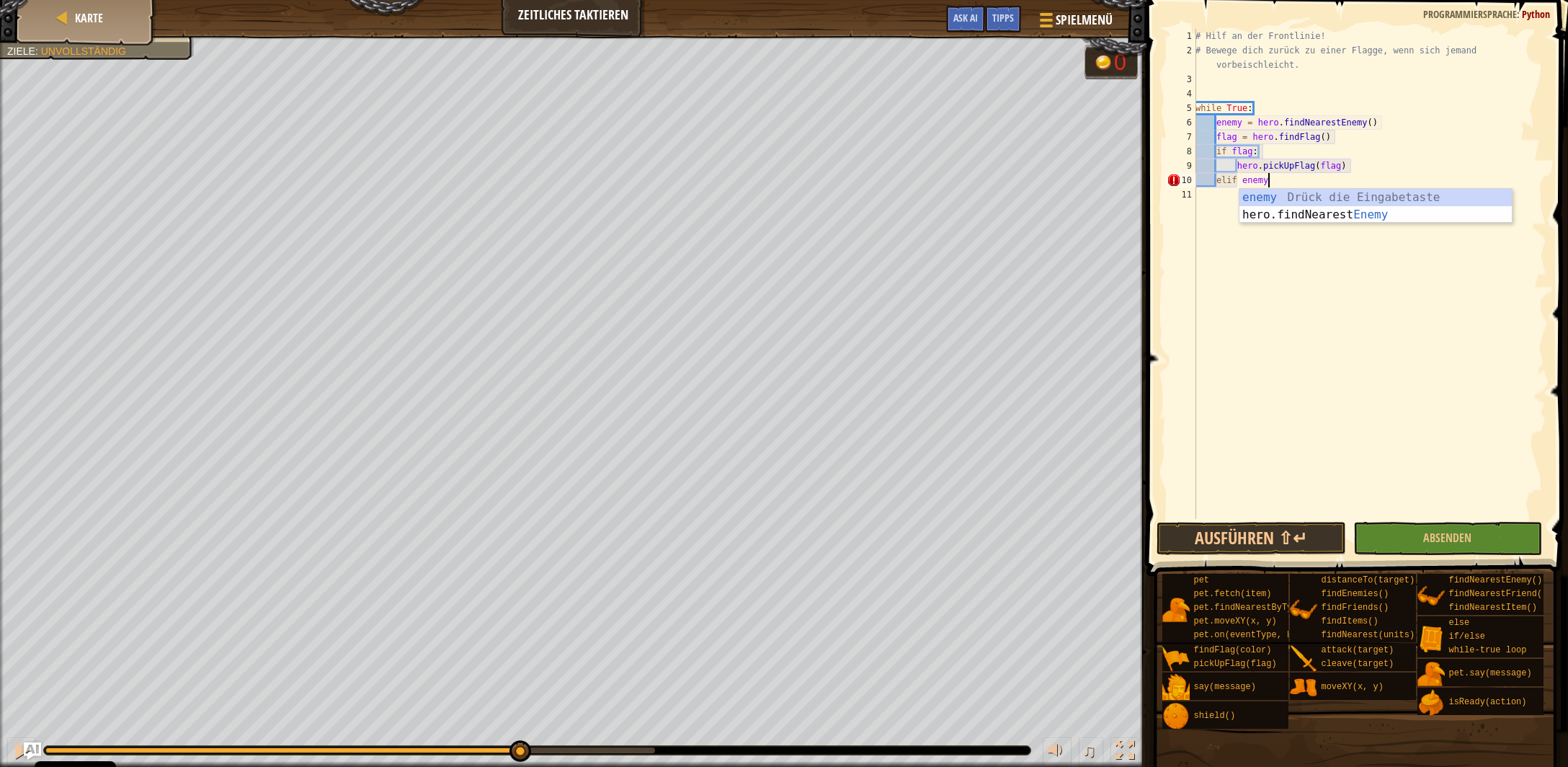
scroll to position [6, 5]
type textarea "elif enemy:"
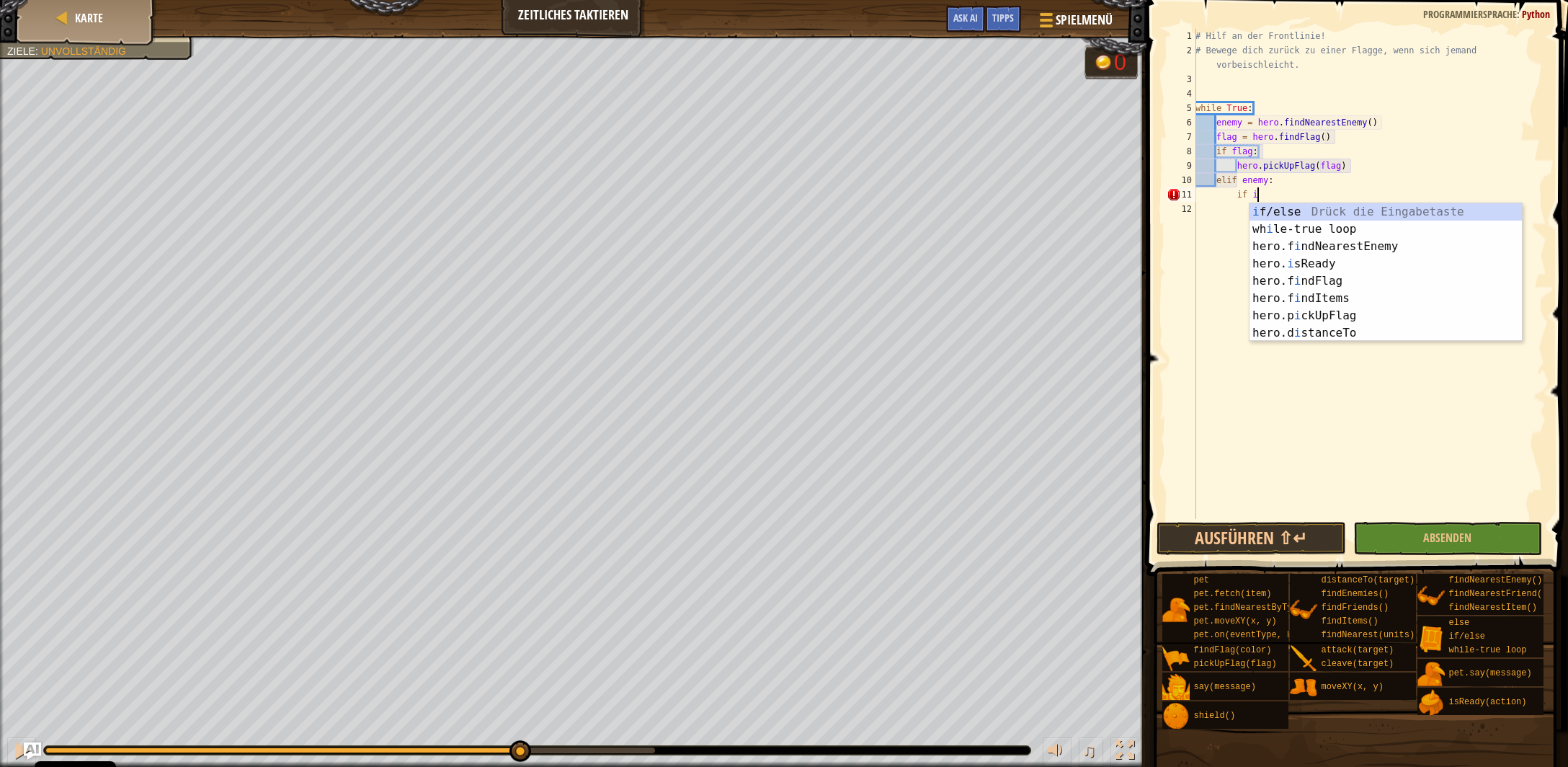
scroll to position [6, 4]
click at [1303, 223] on div "i f/el s e Drück die Eingabetaste hero. is Ready Drück die Eingabetaste hero.d …" at bounding box center [1386, 290] width 274 height 173
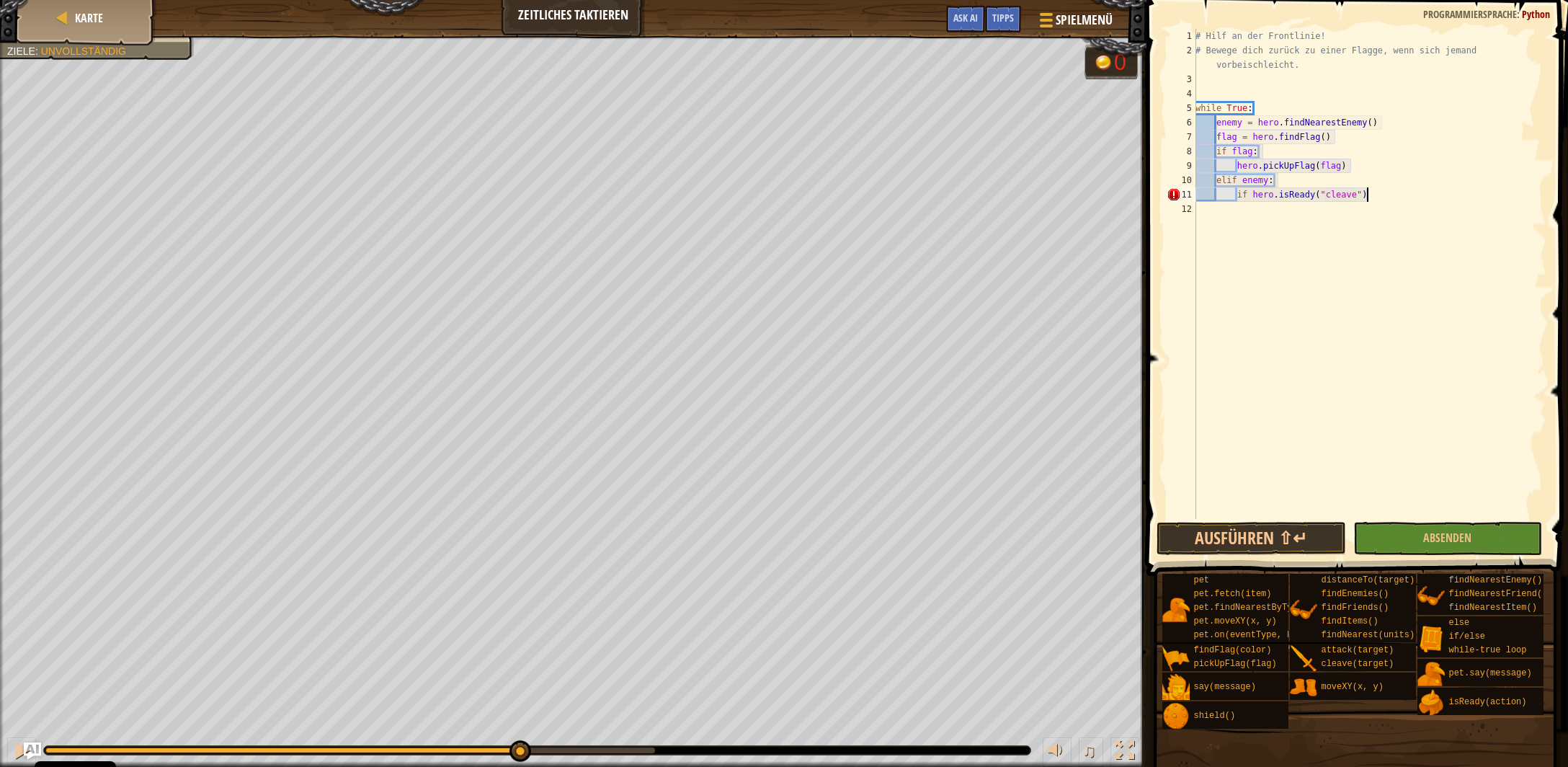
click at [1372, 195] on div "# Hilf an der Frontlinie! # Bewege dich zurück zu einer Flagge, wenn sich jeman…" at bounding box center [1369, 289] width 354 height 519
type textarea "if hero.isReady("cleave"):"
type textarea "hero.cleave(enemy)"
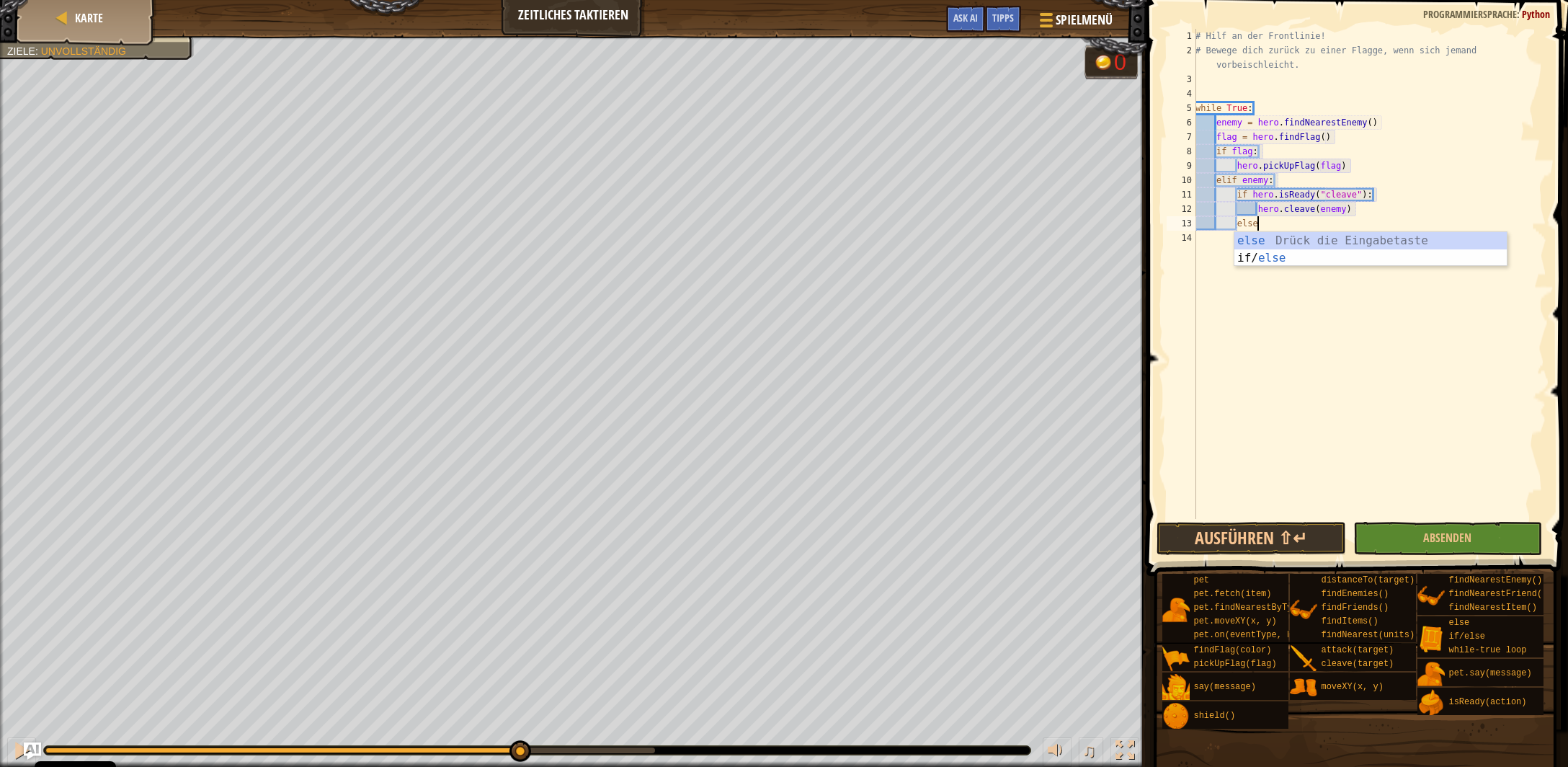
scroll to position [6, 4]
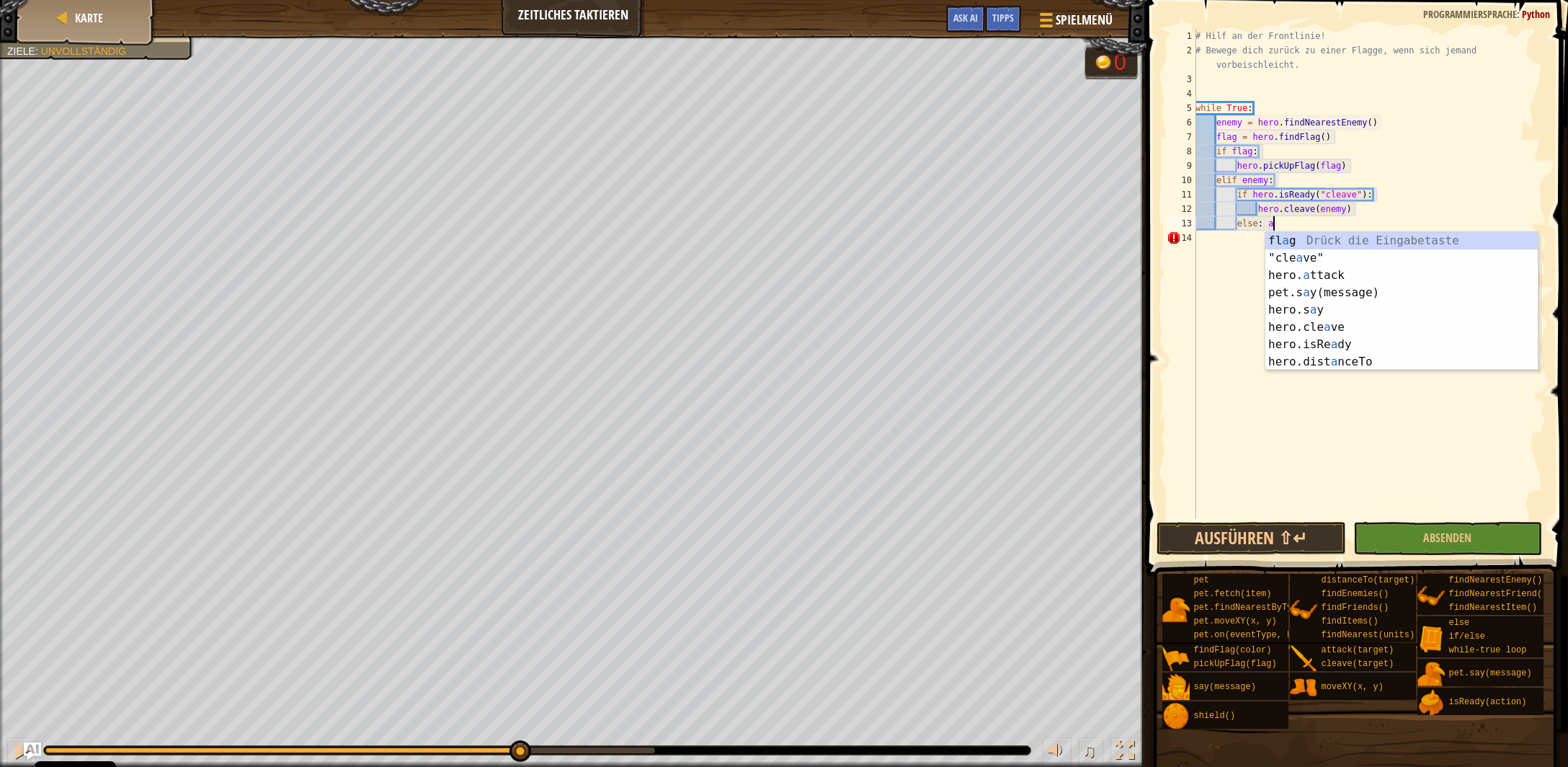
type textarea "else:"
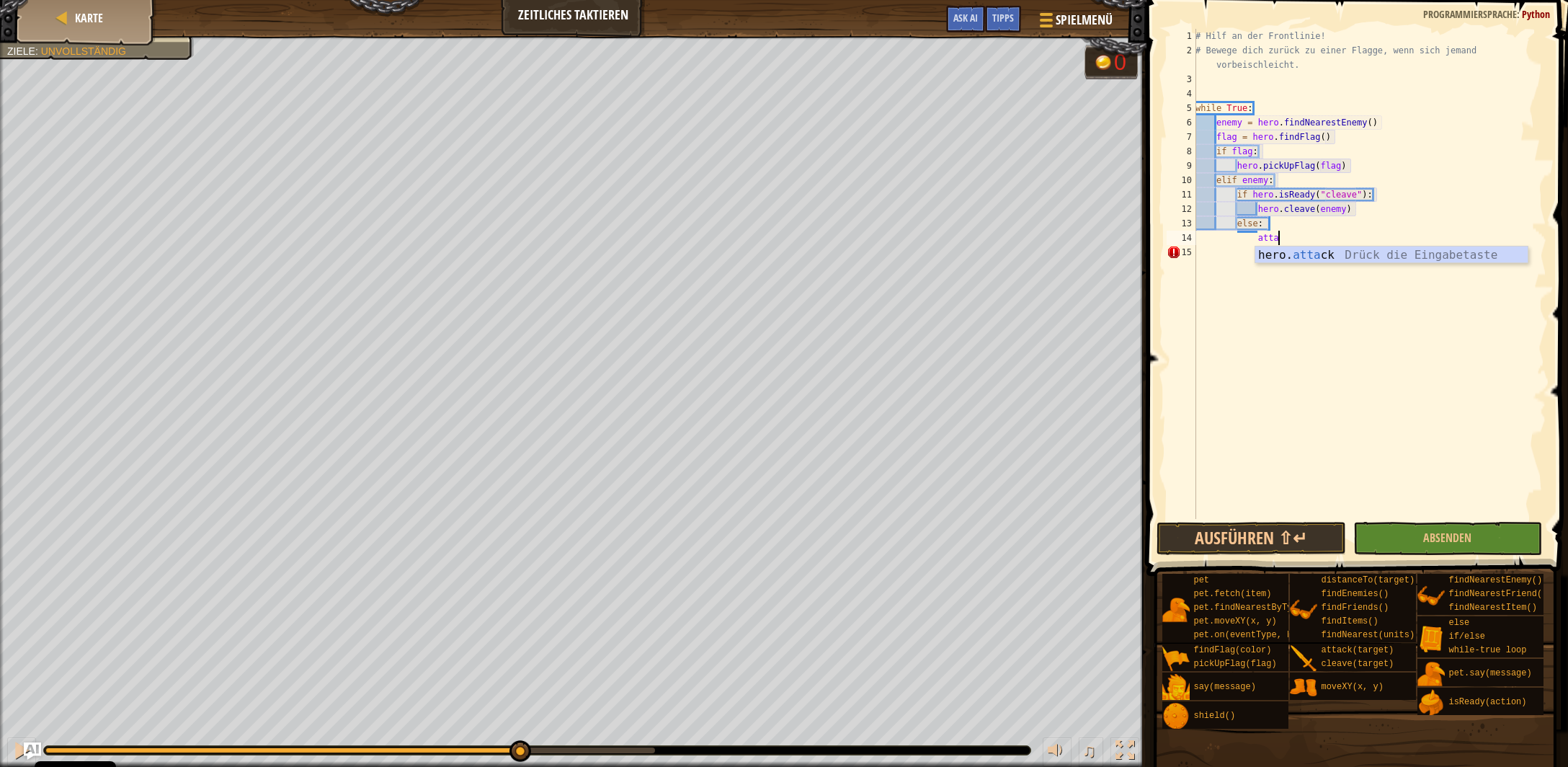
scroll to position [6, 6]
click at [1362, 258] on div "hero. atta ck Drück die Eingabetaste" at bounding box center [1392, 272] width 274 height 52
type textarea "hero.attack(enemy)"
